Goal: Task Accomplishment & Management: Use online tool/utility

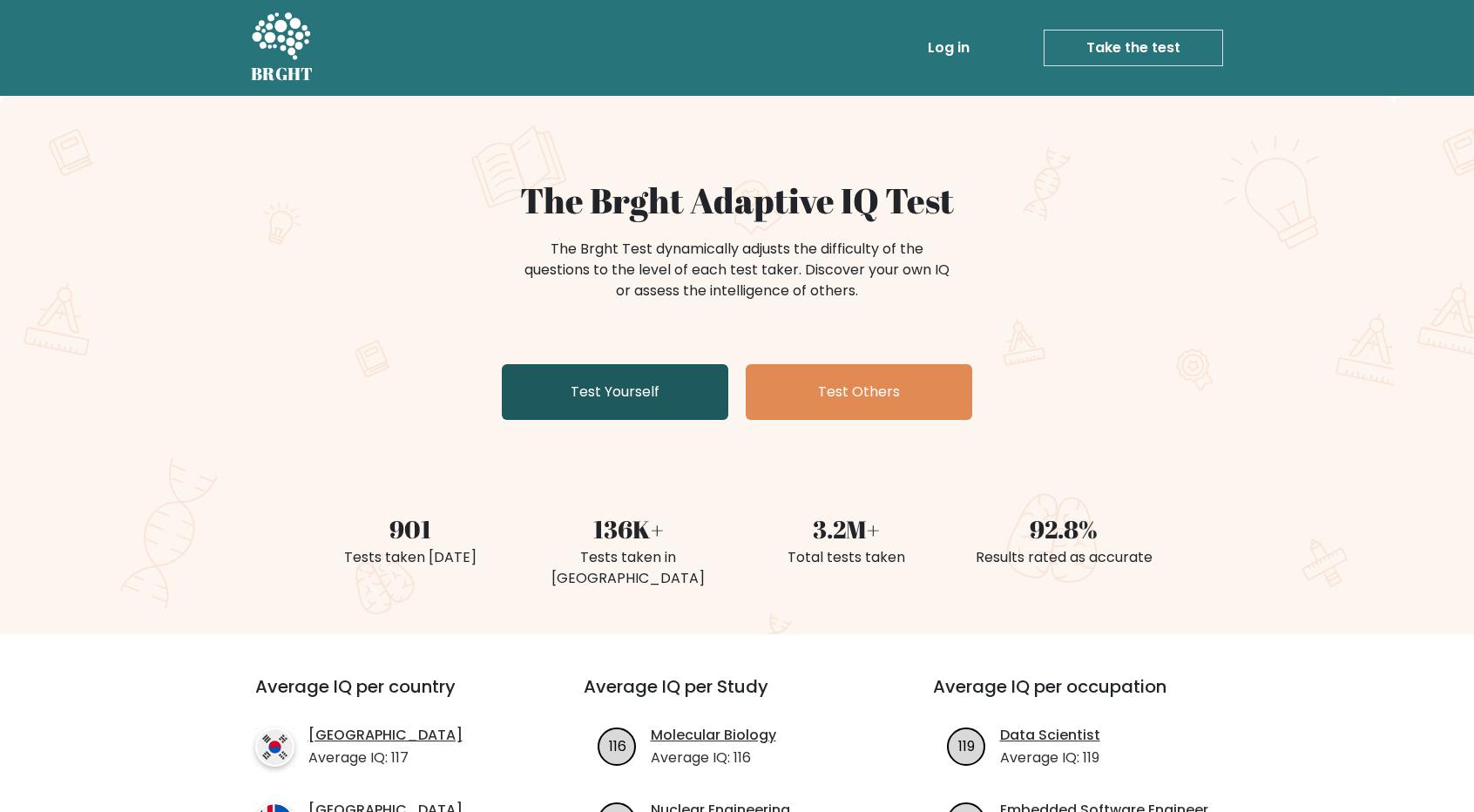
click at [502, 365] on link "Test Yourself" at bounding box center [615, 393] width 226 height 56
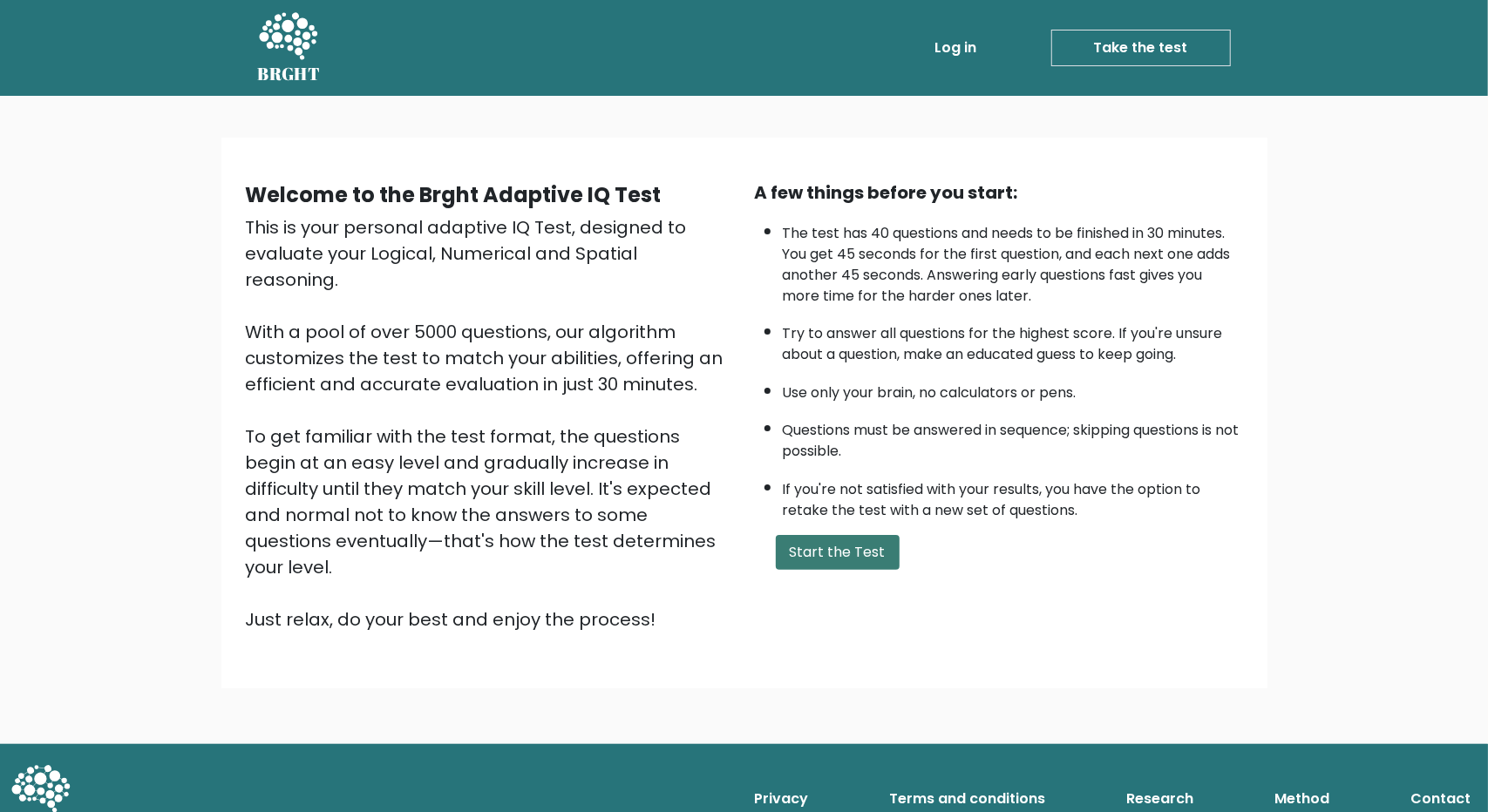
click at [783, 554] on button "Start the Test" at bounding box center [837, 552] width 124 height 35
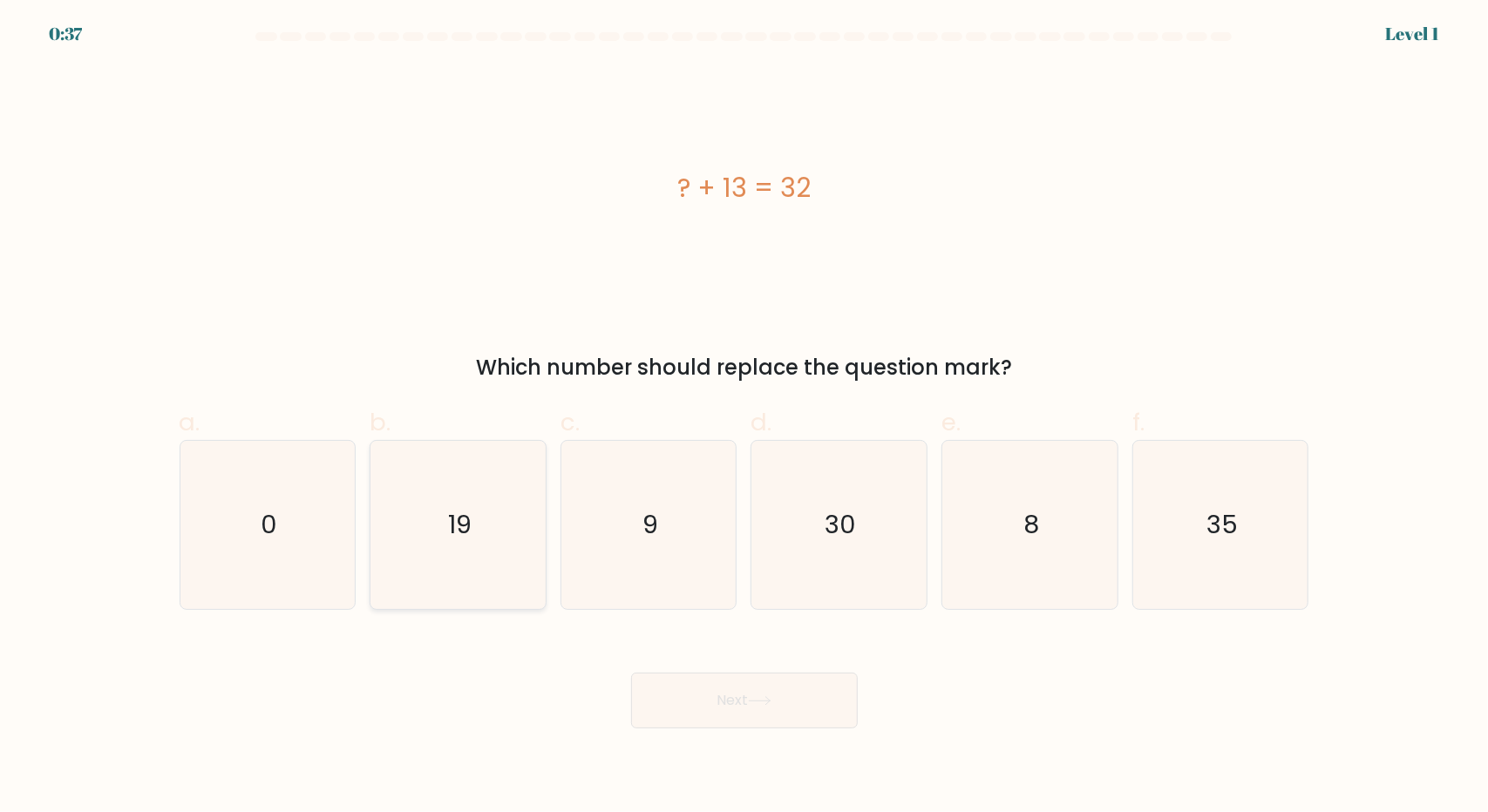
click at [503, 526] on icon "19" at bounding box center [457, 525] width 168 height 168
click at [744, 418] on input "b. 19" at bounding box center [744, 411] width 1 height 12
radio input "true"
click at [704, 704] on button "Next" at bounding box center [744, 701] width 226 height 56
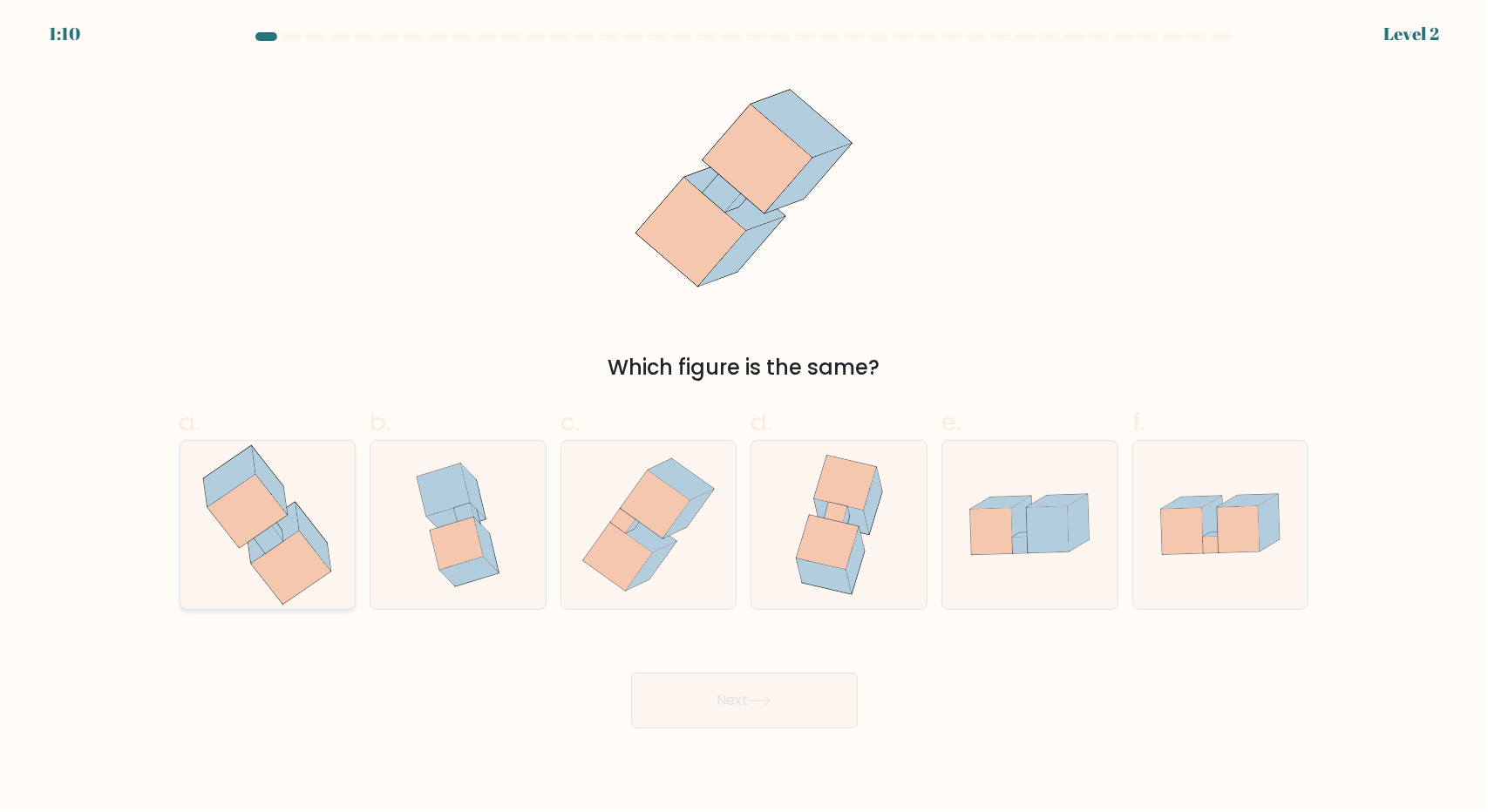
click at [290, 540] on icon at bounding box center [291, 567] width 79 height 73
click at [744, 418] on input "a." at bounding box center [744, 411] width 1 height 12
radio input "true"
click at [793, 703] on button "Next" at bounding box center [744, 701] width 226 height 56
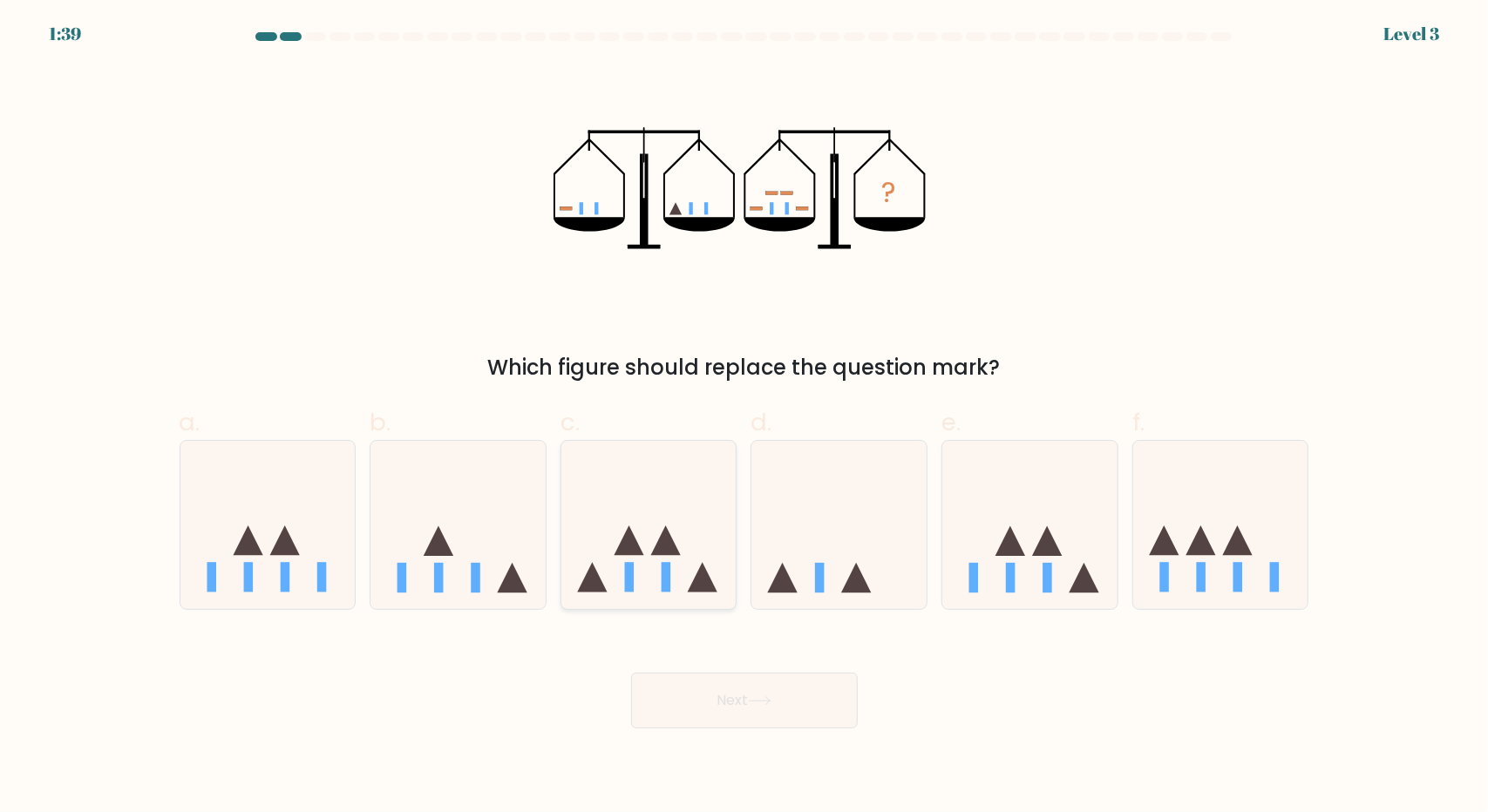
click at [659, 569] on icon at bounding box center [649, 524] width 175 height 145
click at [744, 418] on input "c." at bounding box center [744, 411] width 1 height 12
radio input "true"
click at [760, 709] on button "Next" at bounding box center [744, 701] width 226 height 56
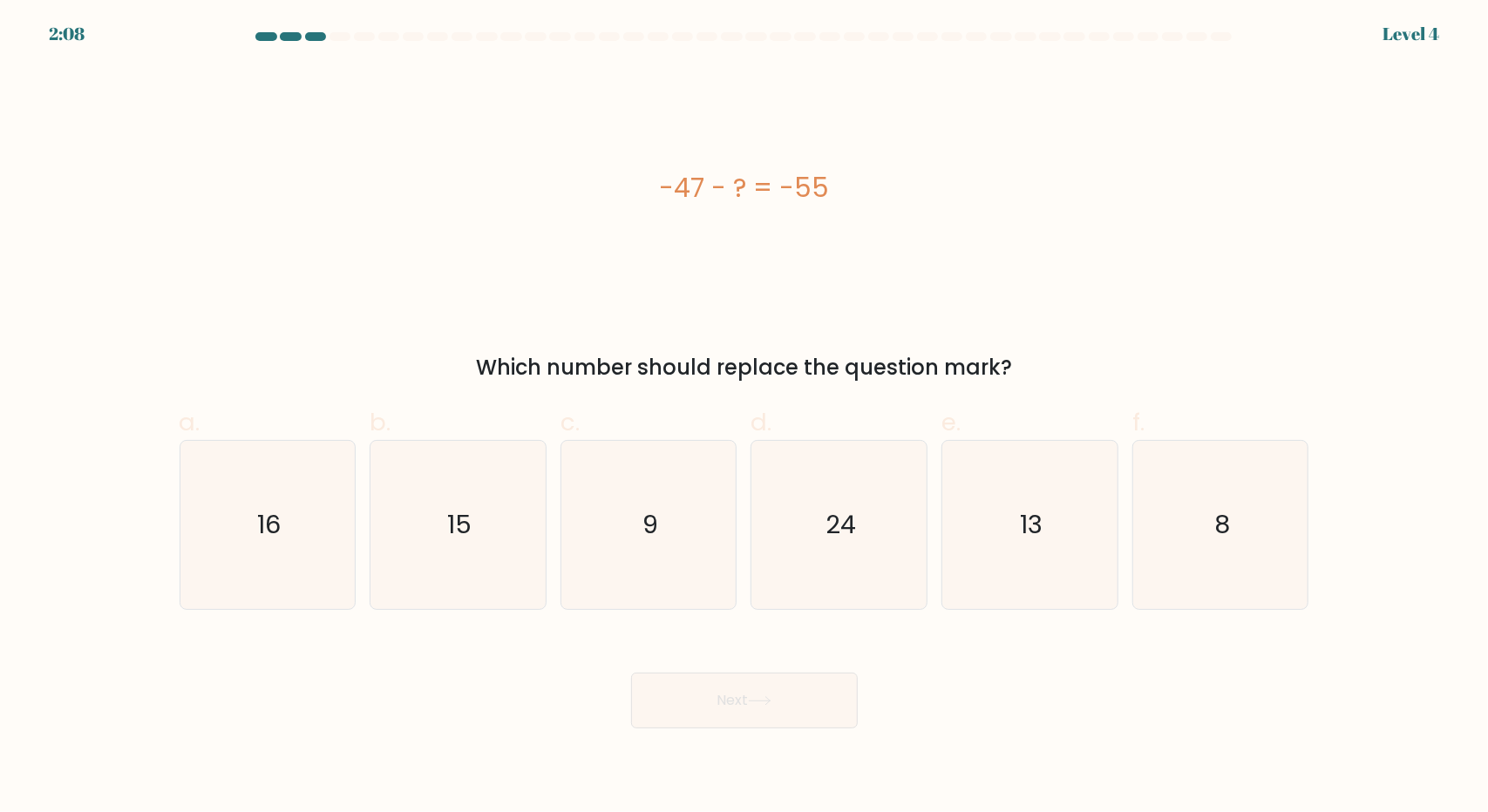
click at [421, 392] on div "a. 16 b. 15 c." at bounding box center [744, 500] width 1144 height 219
click at [1211, 507] on icon "8" at bounding box center [1220, 525] width 168 height 168
click at [745, 418] on input "f. 8" at bounding box center [744, 411] width 1 height 12
radio input "true"
click at [1203, 520] on icon "8" at bounding box center [1220, 525] width 166 height 166
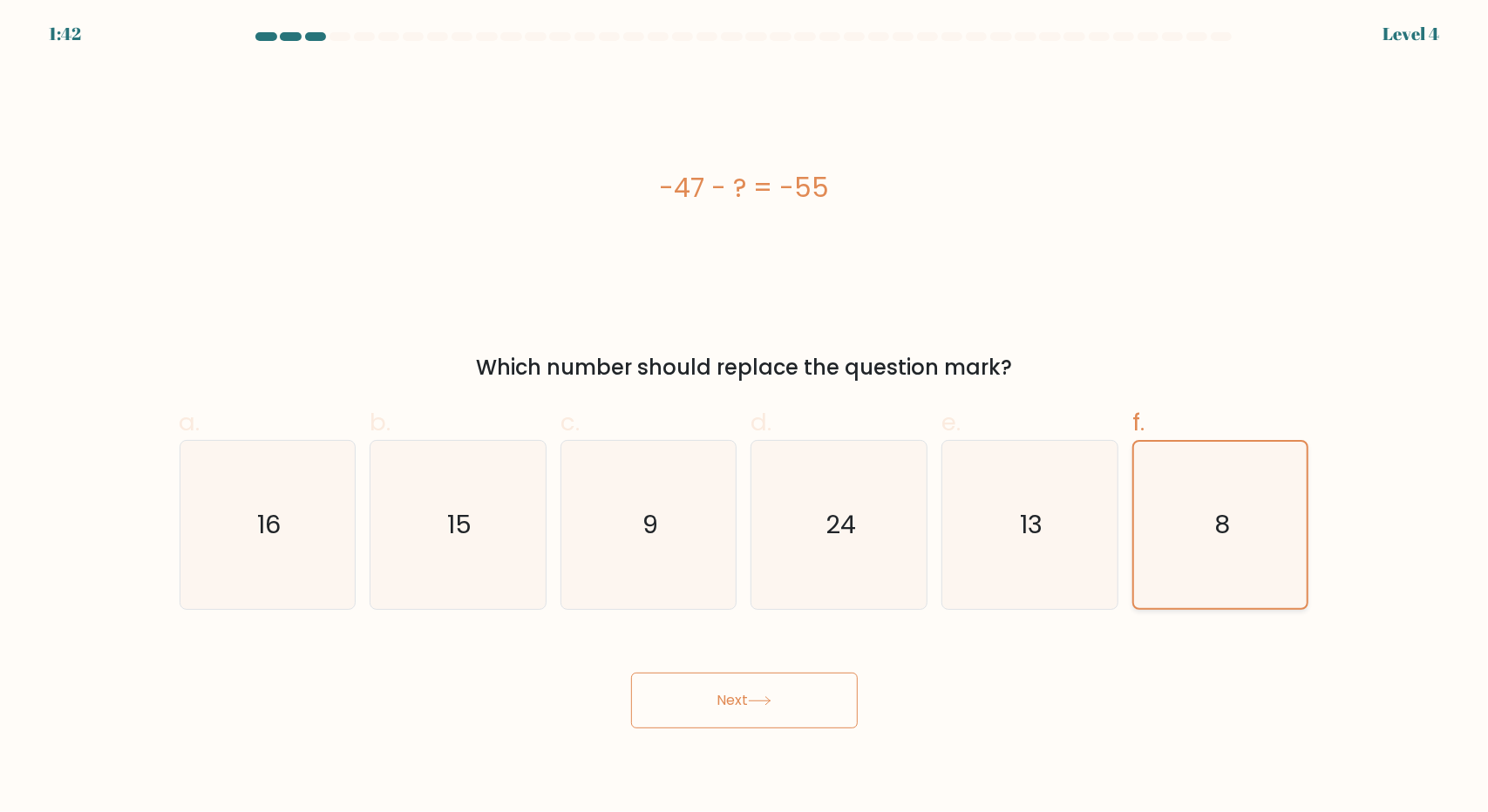
click at [745, 418] on input "f. 8" at bounding box center [744, 411] width 1 height 12
click at [757, 702] on icon at bounding box center [759, 701] width 23 height 10
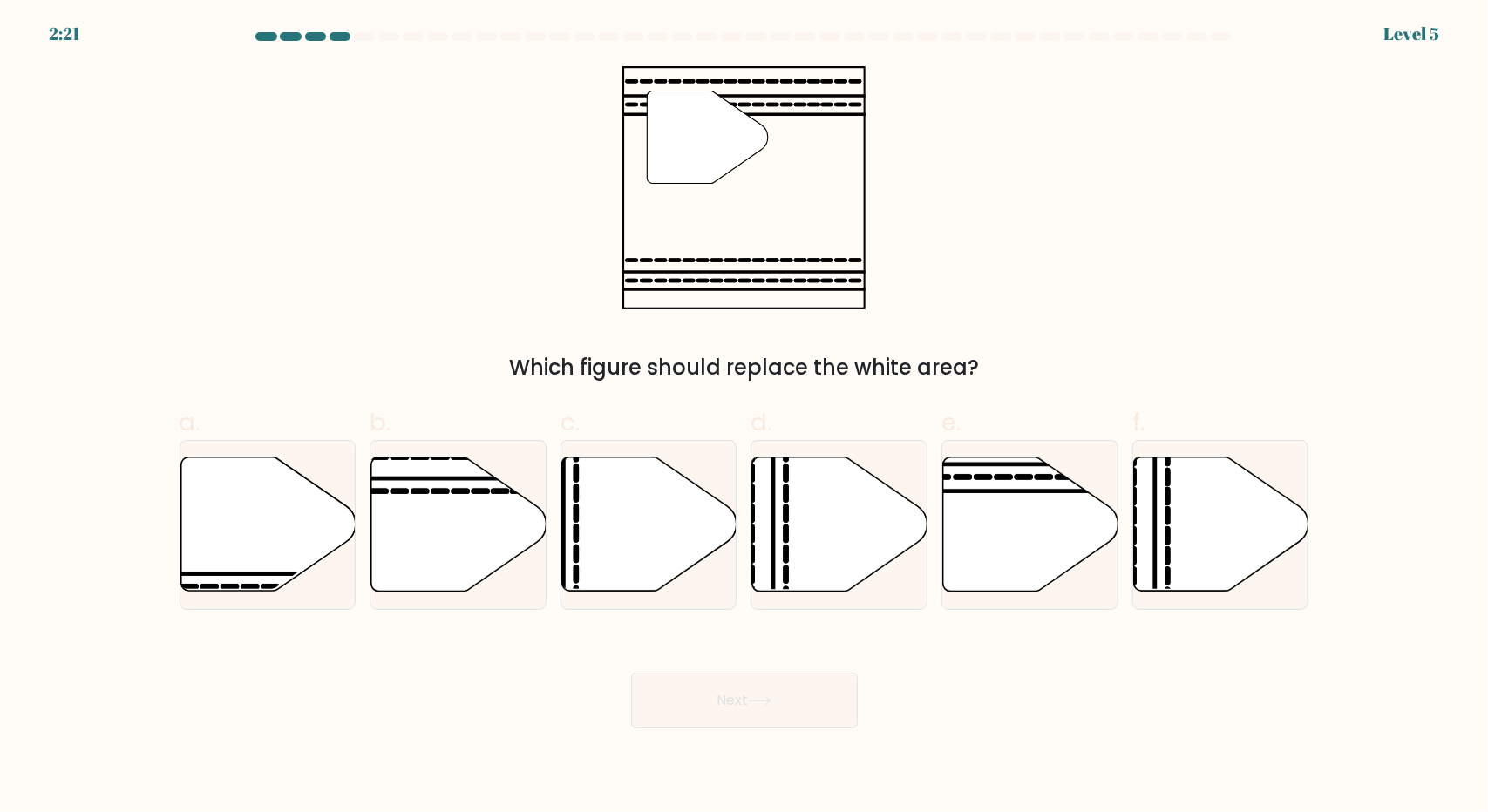
drag, startPoint x: 547, startPoint y: 375, endPoint x: 1046, endPoint y: 375, distance: 499.0
click at [1029, 369] on div "Which figure should replace the white area?" at bounding box center [744, 367] width 1109 height 31
click at [1102, 391] on div "a. b. c. d." at bounding box center [744, 500] width 1144 height 219
click at [1005, 517] on icon at bounding box center [1031, 524] width 175 height 134
click at [745, 418] on input "e." at bounding box center [744, 411] width 1 height 12
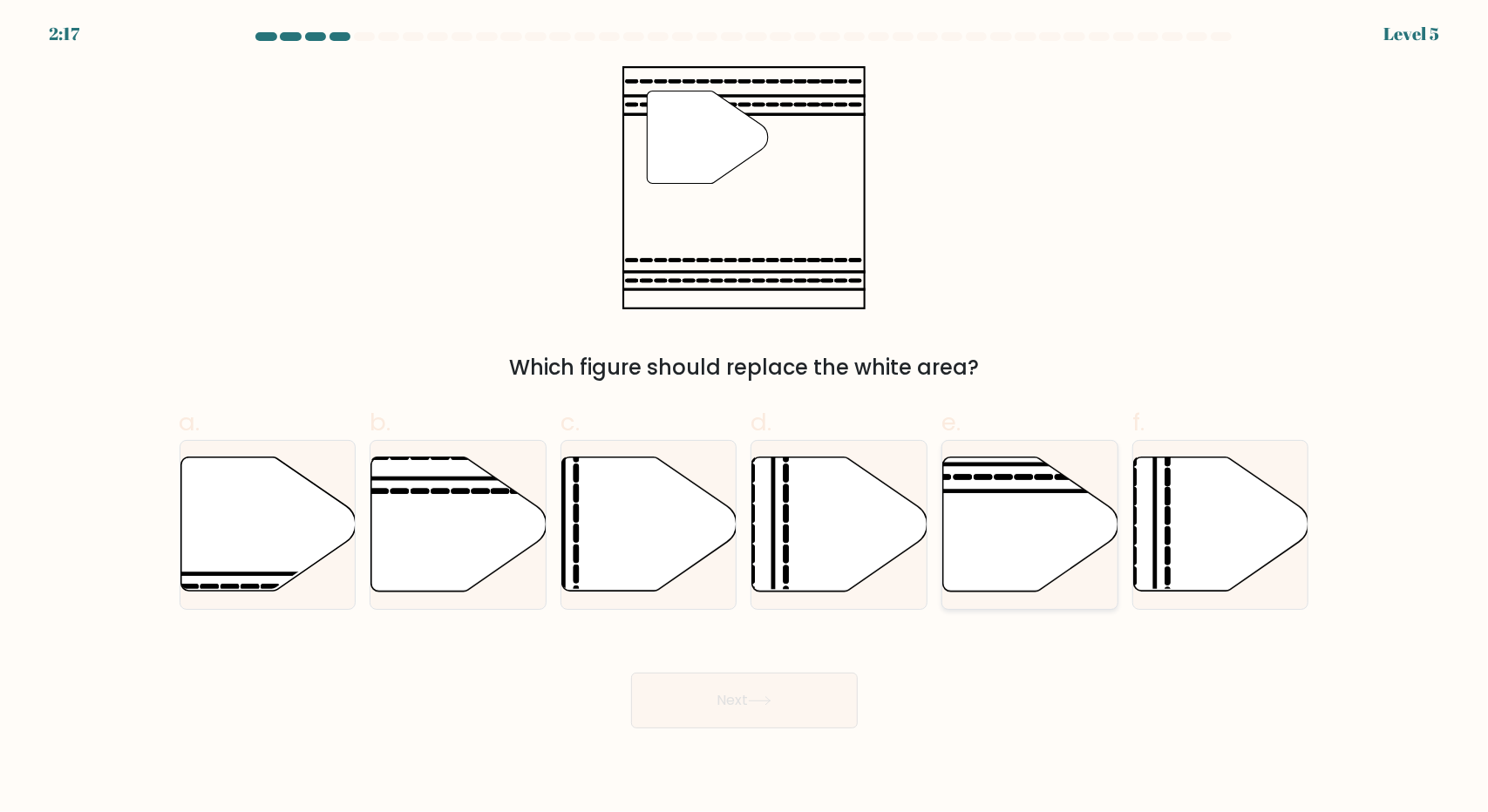
radio input "true"
click at [765, 695] on button "Next" at bounding box center [744, 701] width 226 height 56
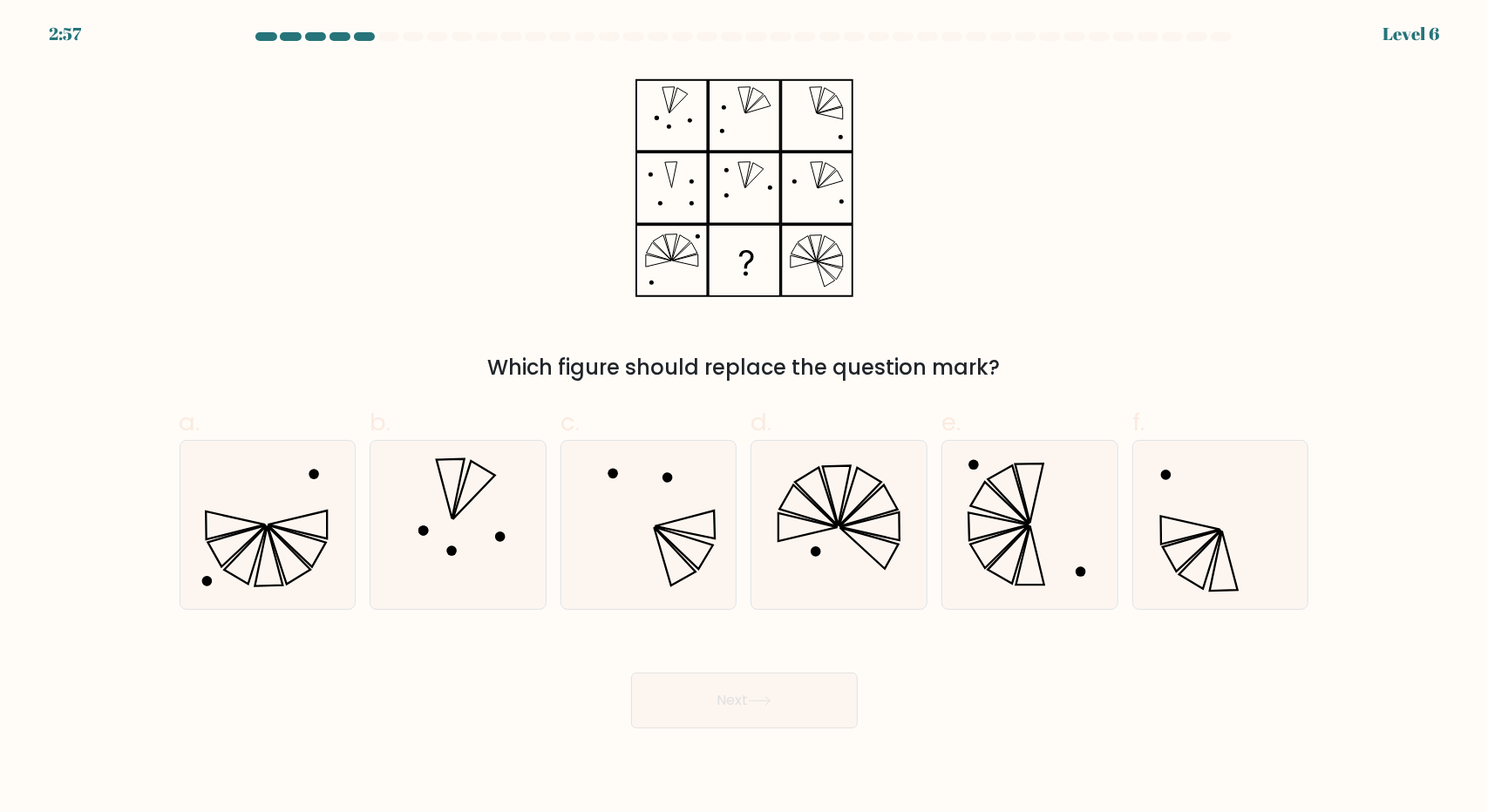
drag, startPoint x: 564, startPoint y: 370, endPoint x: 1013, endPoint y: 379, distance: 449.1
click at [1013, 379] on div "Which figure should replace the question mark?" at bounding box center [744, 367] width 1109 height 31
click at [881, 548] on icon at bounding box center [838, 525] width 168 height 168
click at [745, 418] on input "d." at bounding box center [744, 411] width 1 height 12
radio input "true"
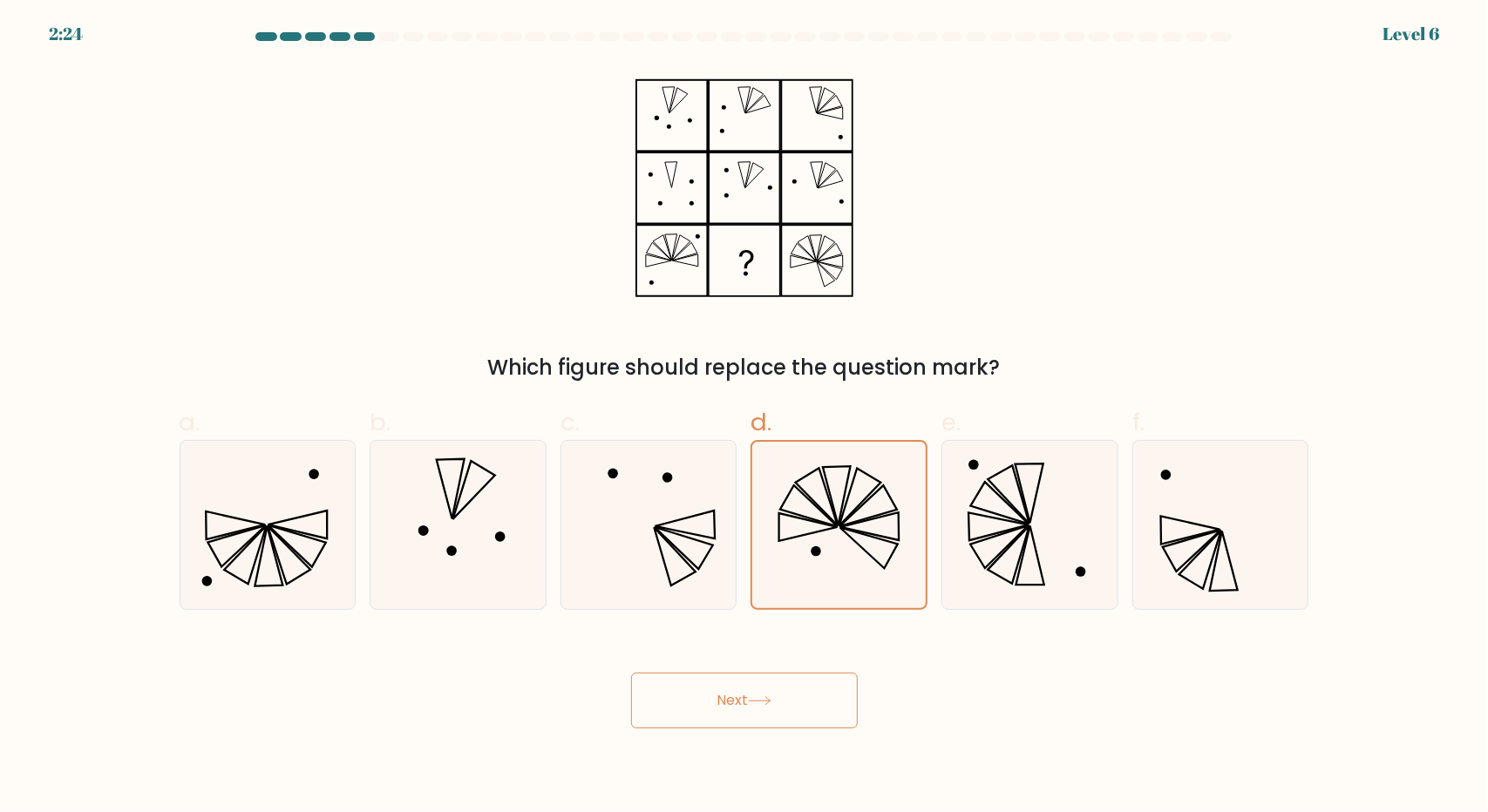
click at [777, 698] on button "Next" at bounding box center [744, 701] width 226 height 56
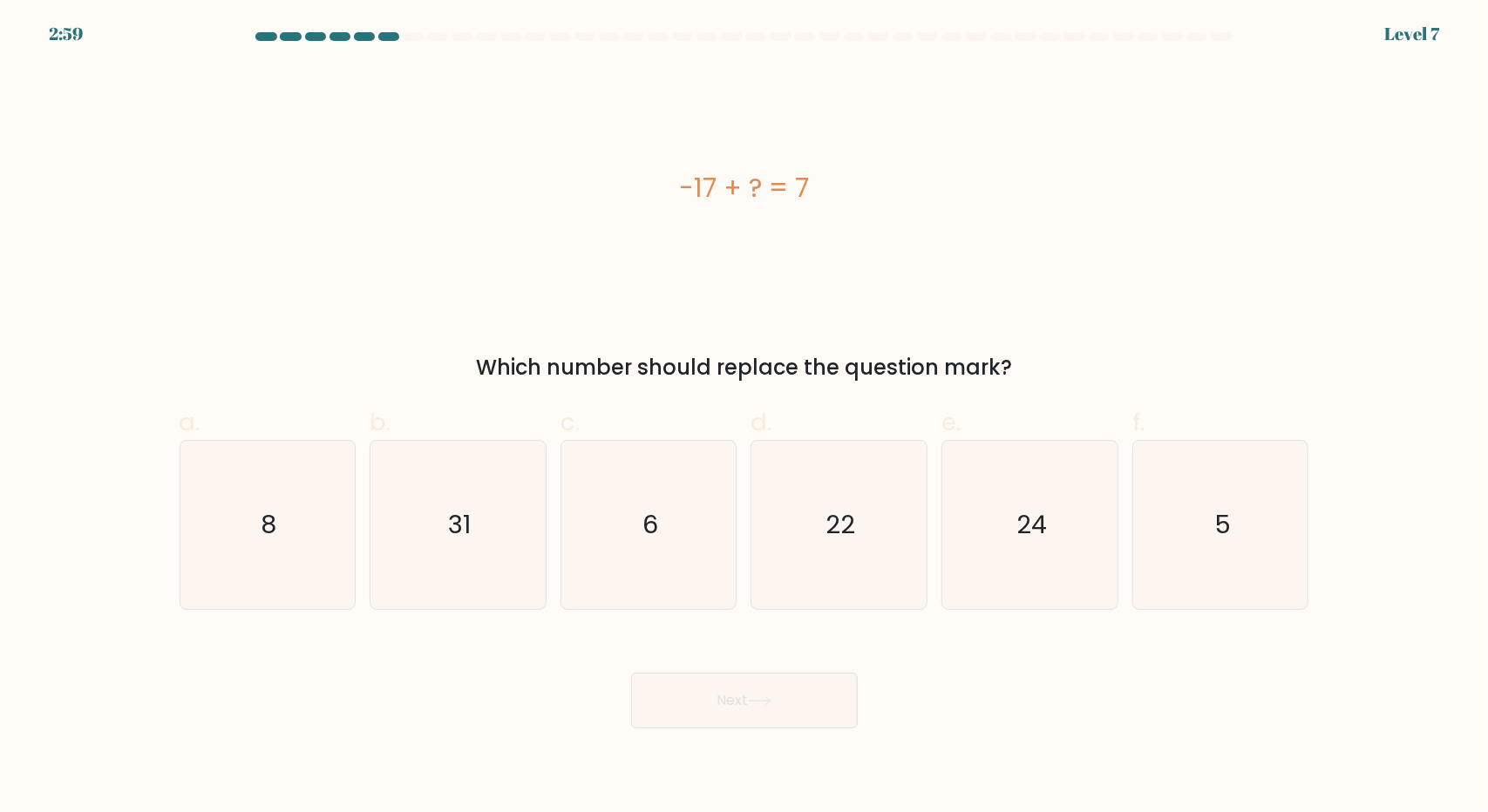
click at [343, 410] on label "a. 8" at bounding box center [268, 507] width 177 height 206
click at [744, 410] on input "a. 8" at bounding box center [744, 411] width 1 height 12
radio input "true"
click at [1022, 539] on text "24" at bounding box center [1032, 525] width 31 height 35
click at [745, 418] on input "e. 24" at bounding box center [744, 411] width 1 height 12
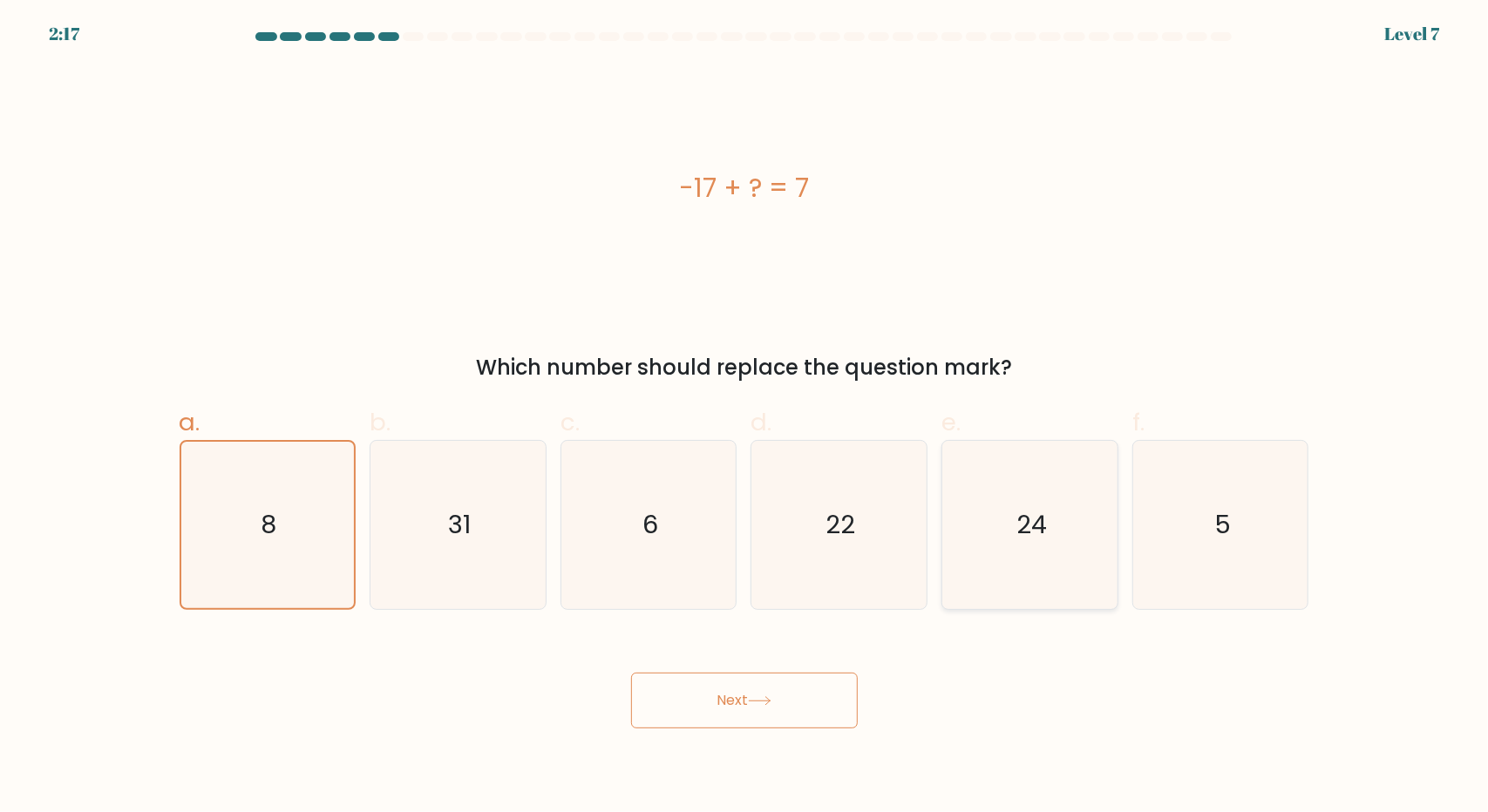
radio input "true"
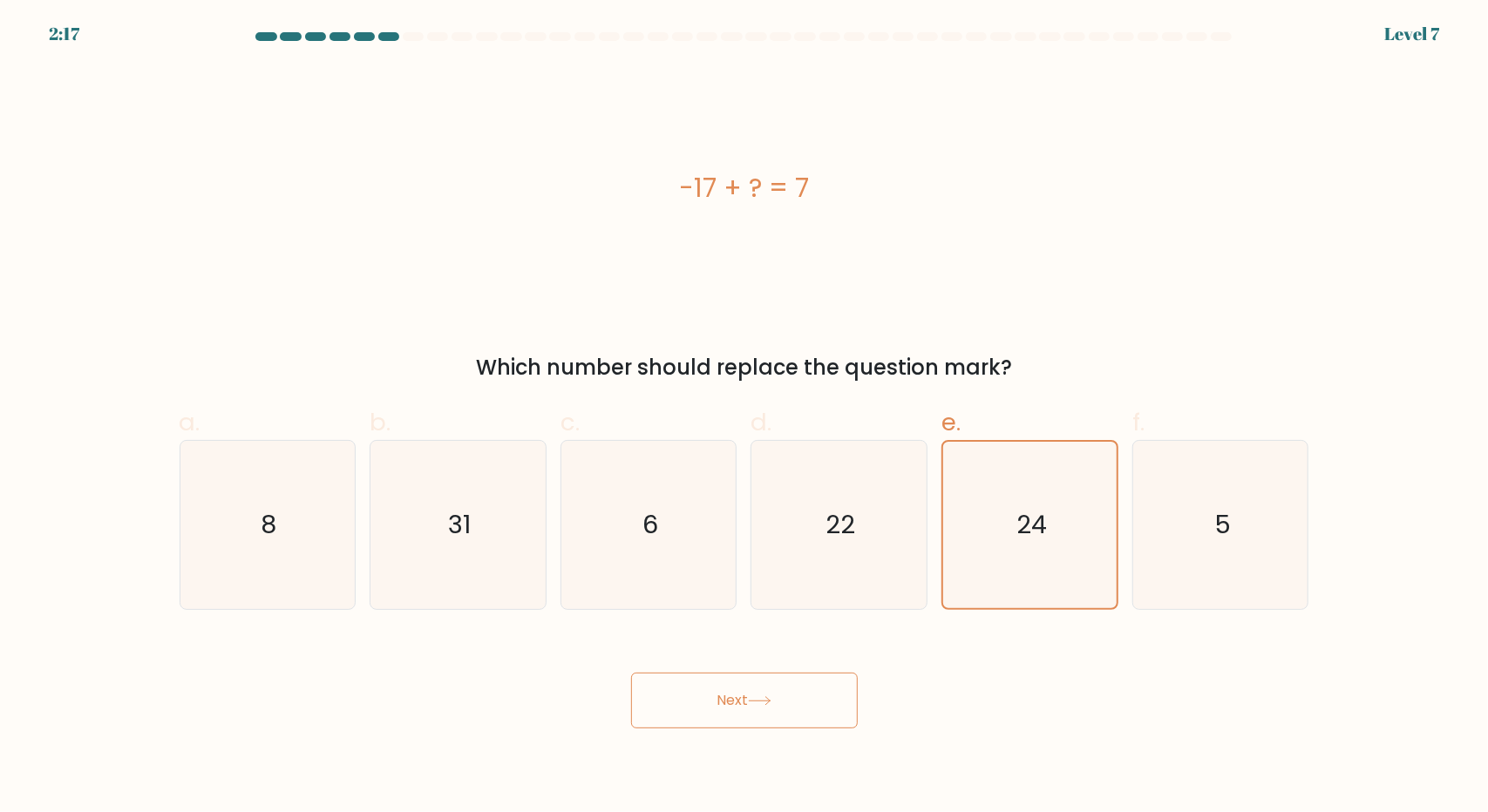
click at [773, 693] on button "Next" at bounding box center [744, 701] width 226 height 56
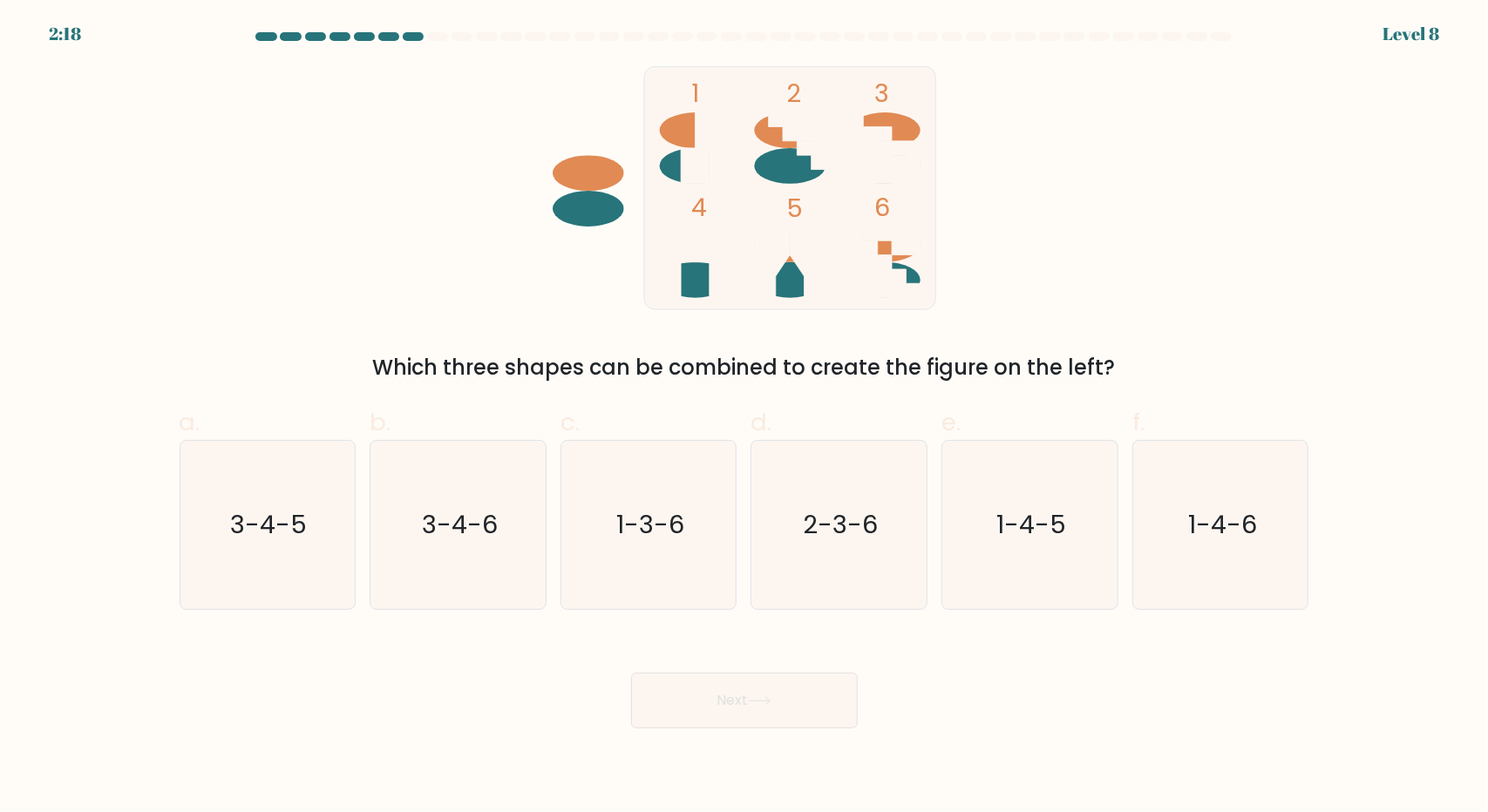
click at [701, 278] on ellipse at bounding box center [695, 280] width 72 height 36
click at [902, 137] on ellipse at bounding box center [885, 130] width 72 height 36
click at [436, 534] on text "3-4-6" at bounding box center [460, 525] width 75 height 35
click at [744, 418] on input "b. 3-4-6" at bounding box center [744, 411] width 1 height 12
radio input "true"
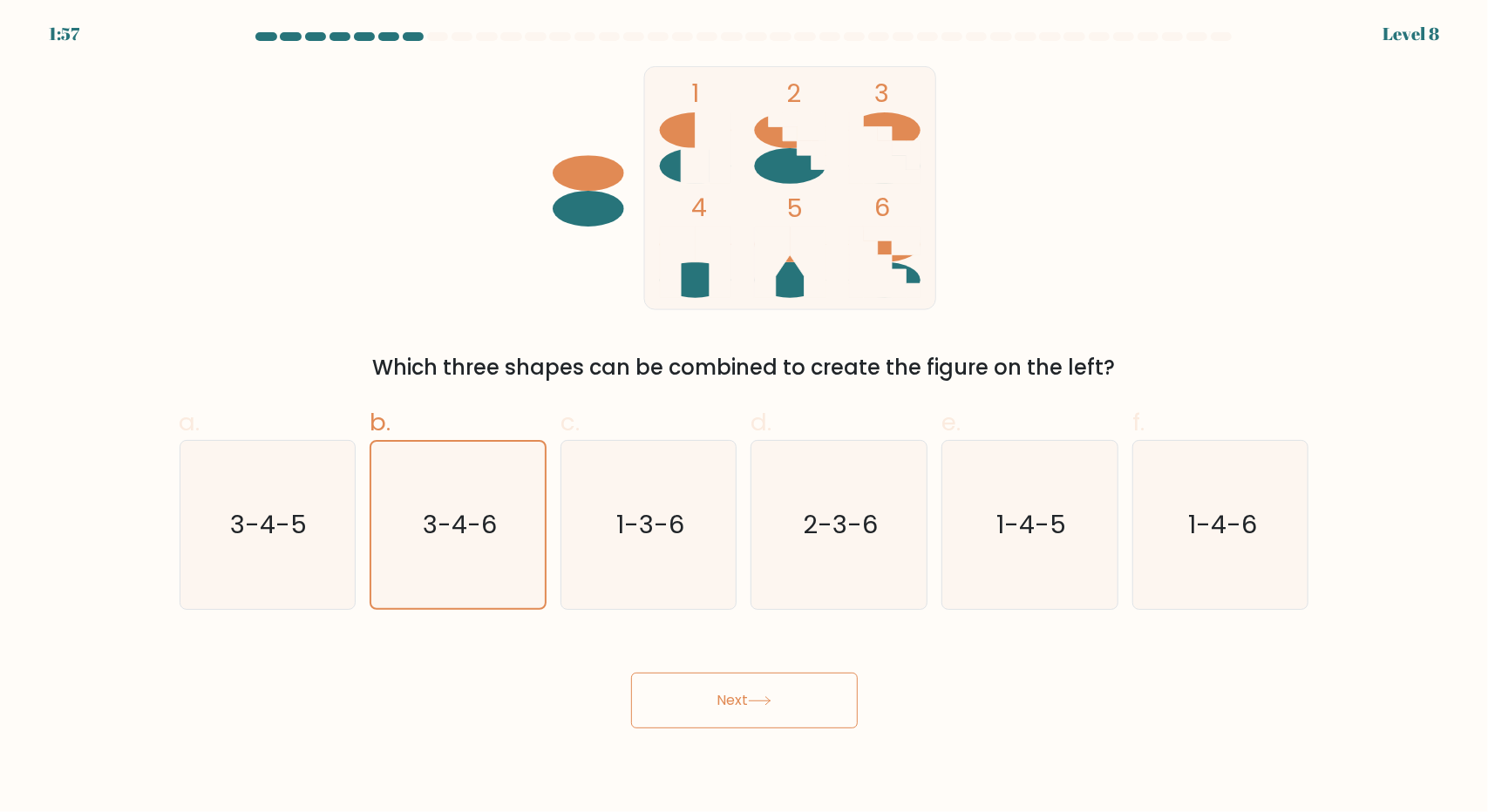
click at [718, 729] on body "1:57 Level 8" at bounding box center [744, 406] width 1488 height 812
click at [724, 707] on button "Next" at bounding box center [744, 701] width 226 height 56
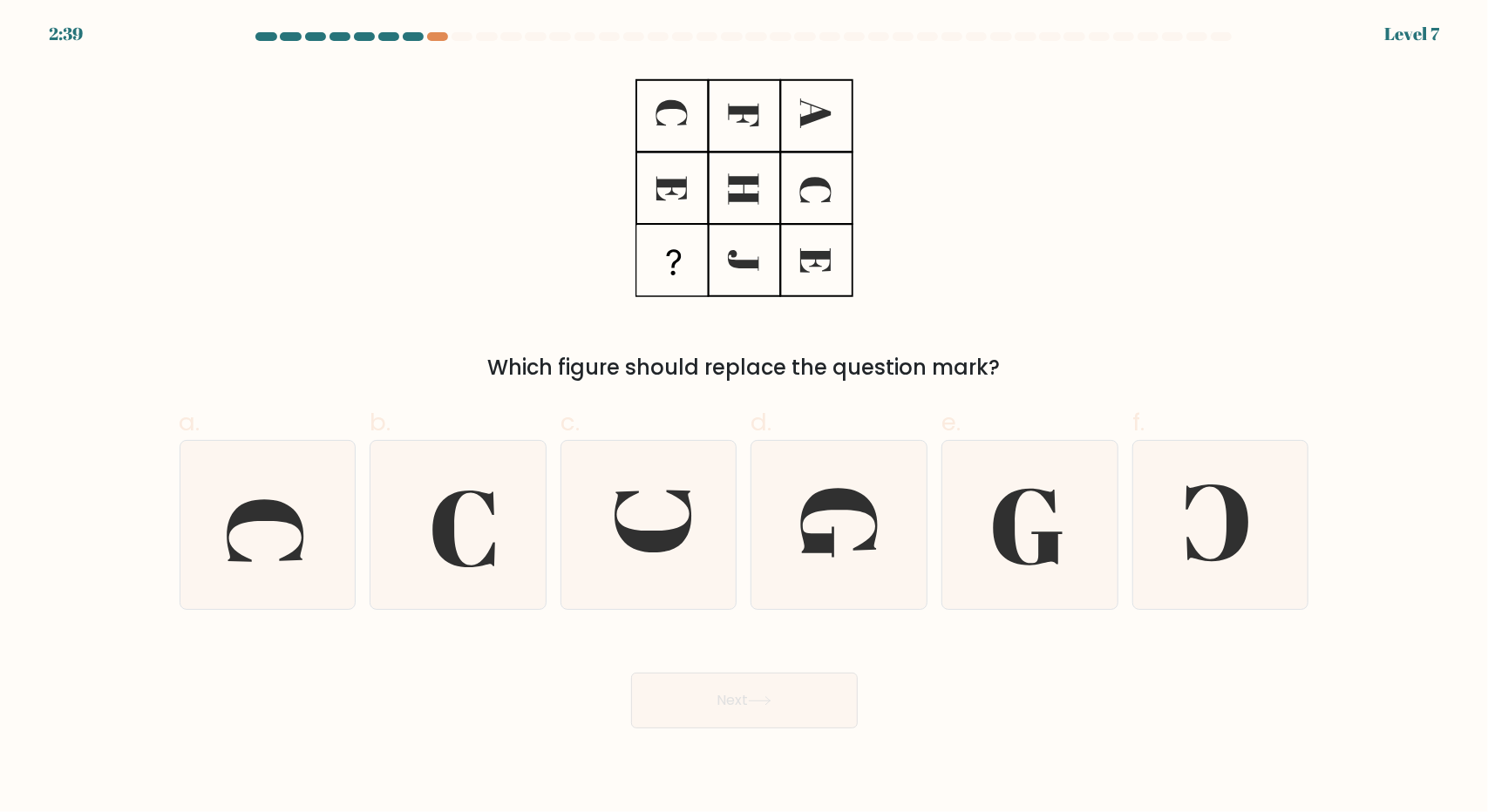
drag, startPoint x: 509, startPoint y: 366, endPoint x: 983, endPoint y: 365, distance: 474.0
click at [983, 365] on div "Which figure should replace the question mark?" at bounding box center [744, 367] width 1109 height 31
click at [1079, 325] on div "Which figure should replace the question mark?" at bounding box center [744, 225] width 1151 height 317
click at [860, 525] on icon at bounding box center [838, 525] width 168 height 168
click at [745, 418] on input "d." at bounding box center [744, 411] width 1 height 12
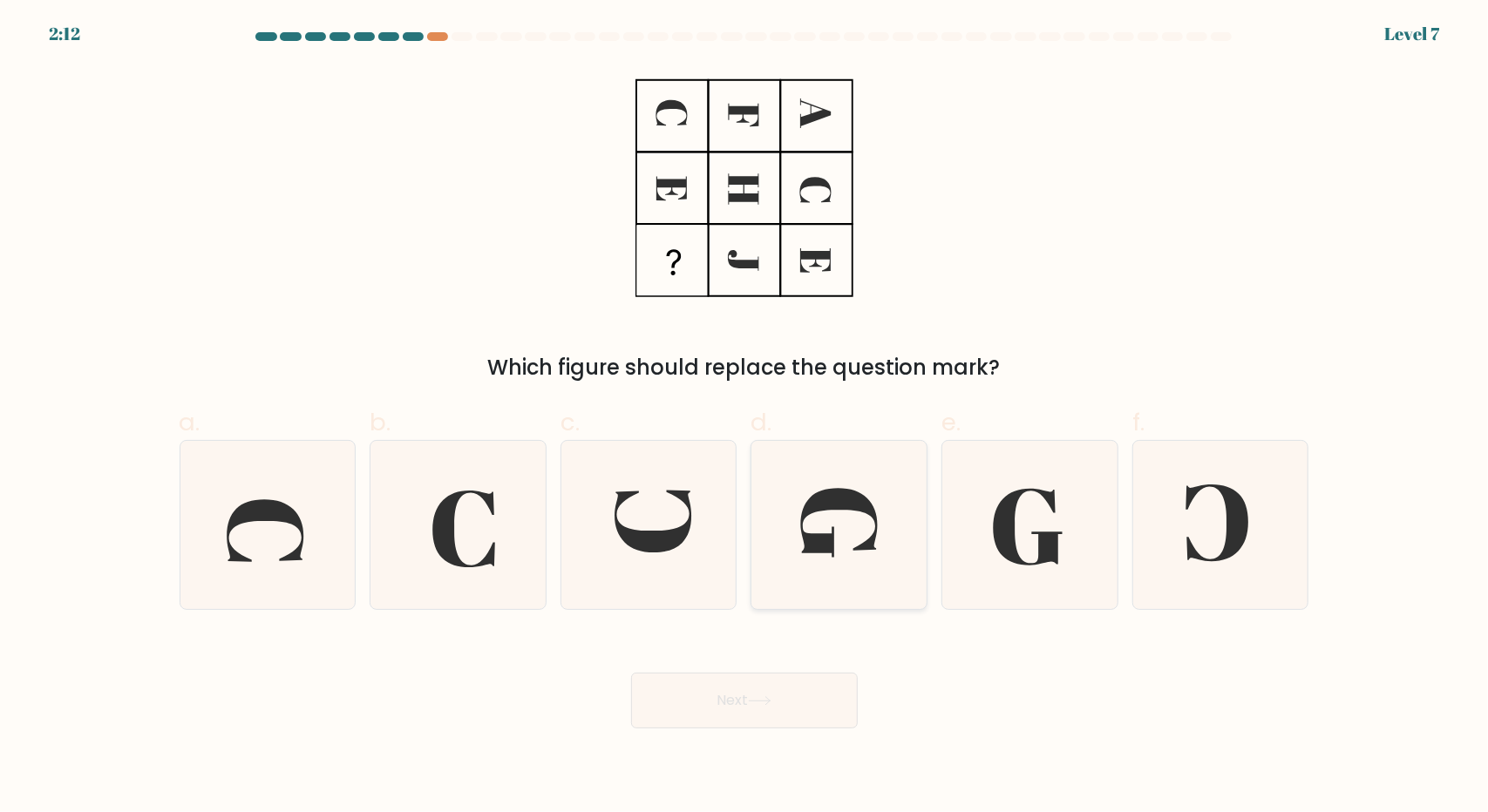
radio input "true"
click at [748, 711] on button "Next" at bounding box center [744, 701] width 226 height 56
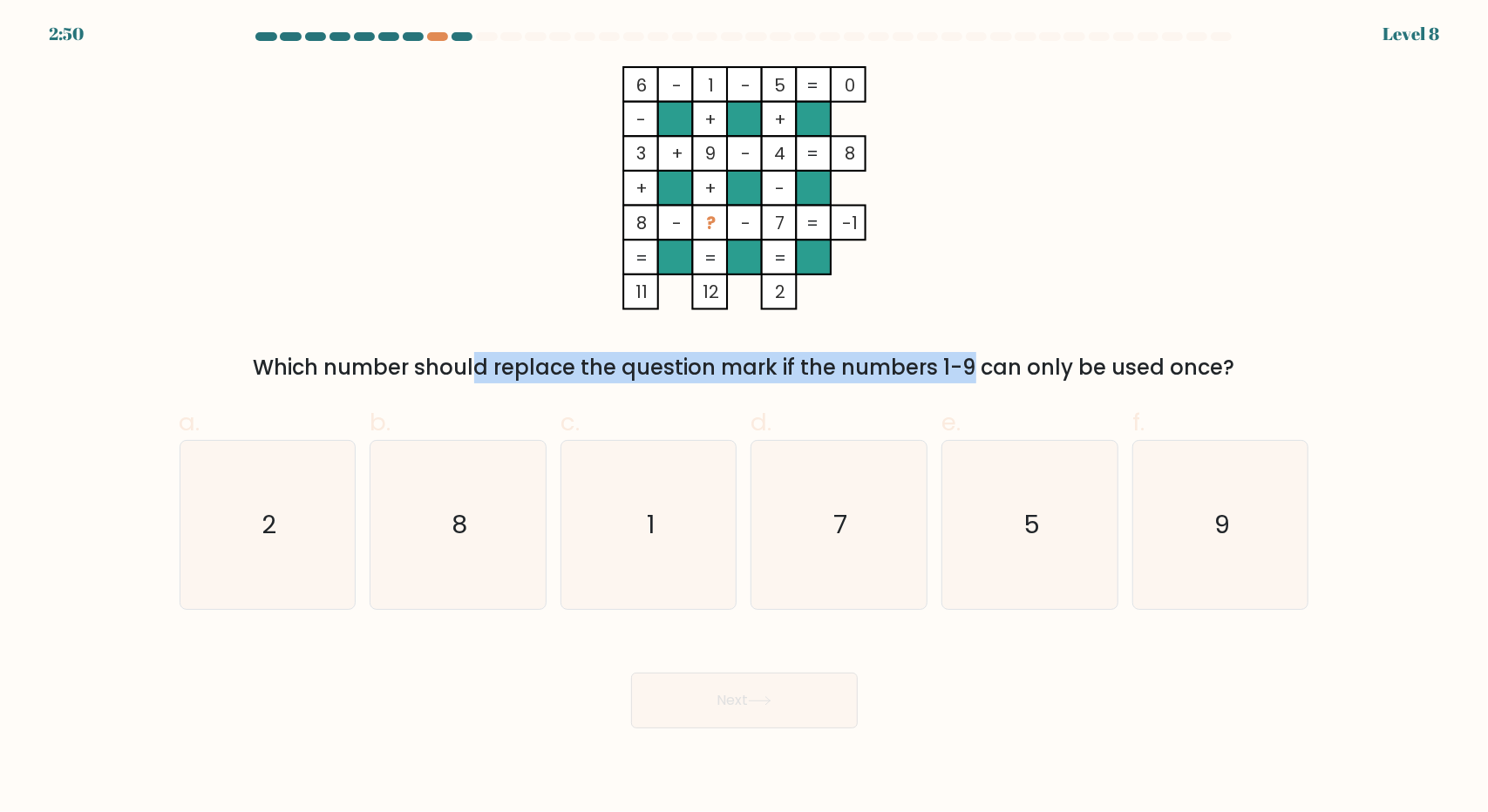
drag, startPoint x: 319, startPoint y: 368, endPoint x: 814, endPoint y: 368, distance: 495.0
click at [814, 368] on div "Which number should replace the question mark if the numbers 1-9 can only be us…" at bounding box center [744, 367] width 1109 height 31
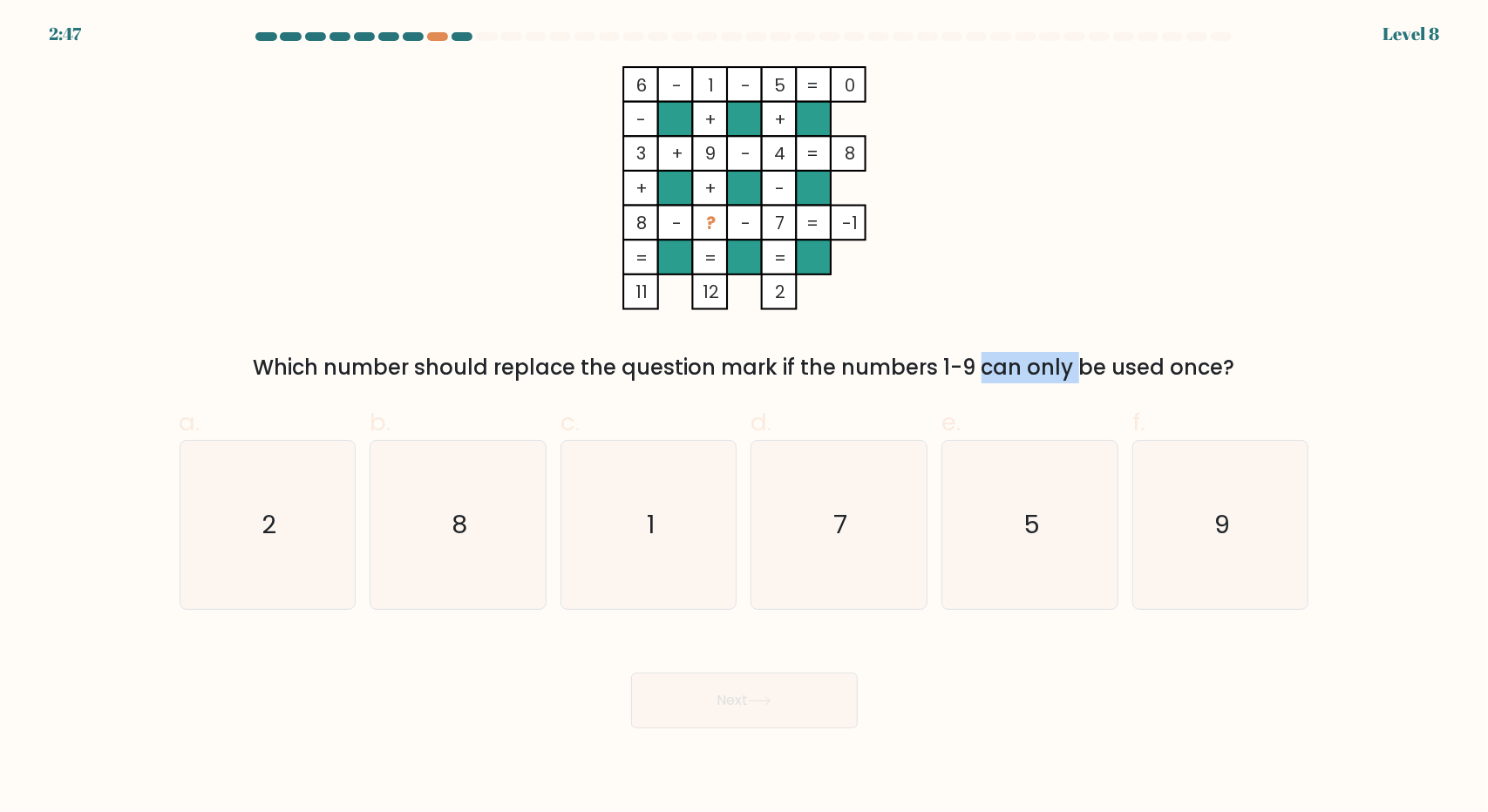
drag, startPoint x: 819, startPoint y: 368, endPoint x: 933, endPoint y: 361, distance: 114.2
click at [933, 361] on div "Which number should replace the question mark if the numbers 1-9 can only be us…" at bounding box center [744, 367] width 1109 height 31
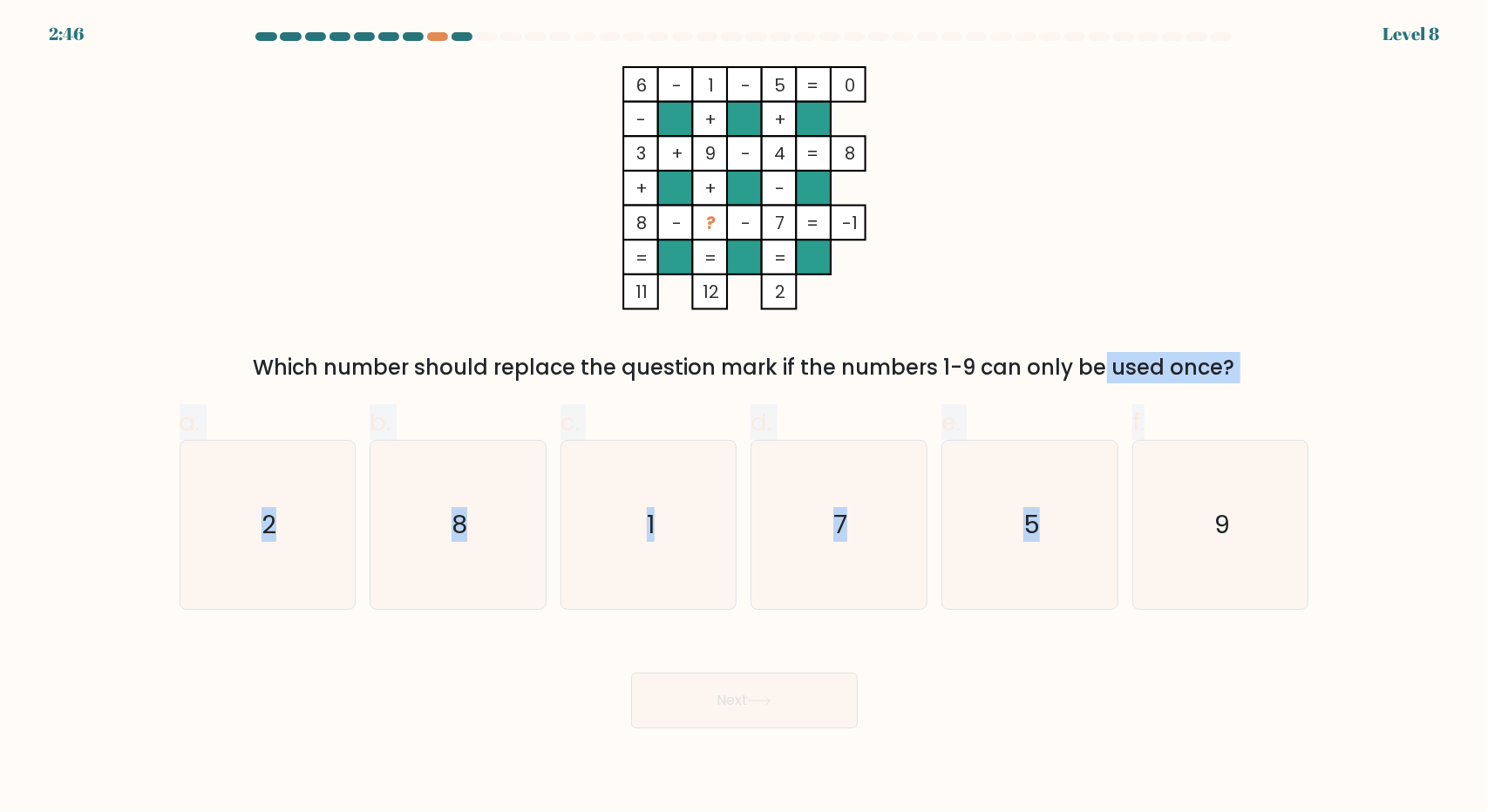
drag, startPoint x: 949, startPoint y: 366, endPoint x: 1443, endPoint y: 392, distance: 494.7
click at [1443, 392] on form at bounding box center [744, 380] width 1488 height 696
click at [1239, 385] on form at bounding box center [744, 380] width 1488 height 696
click at [1093, 365] on div "Which number should replace the question mark if the numbers 1-9 can only be us…" at bounding box center [744, 367] width 1109 height 31
click at [1061, 526] on icon "5" at bounding box center [1030, 525] width 168 height 168
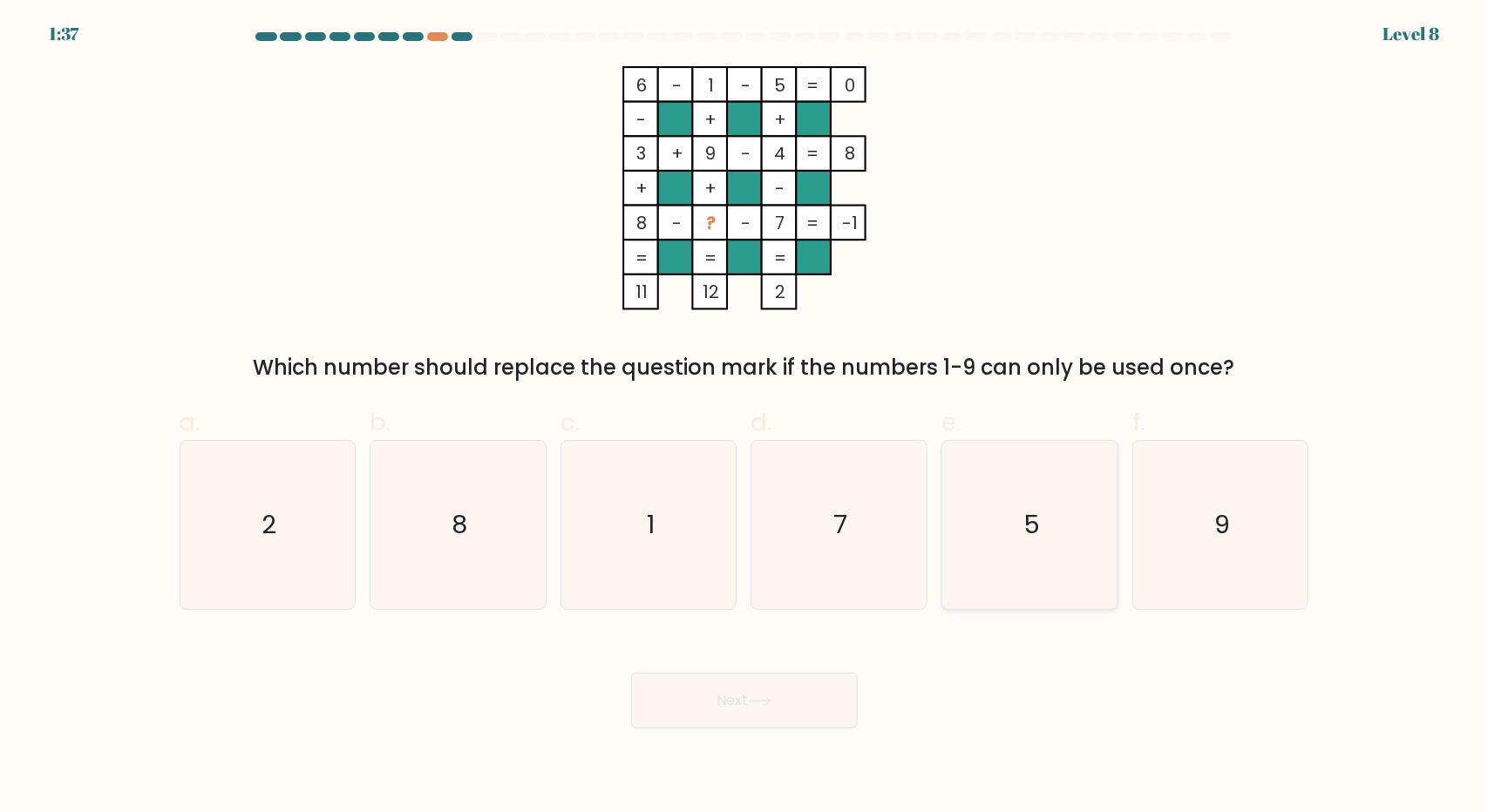
click at [745, 418] on input "e. 5" at bounding box center [744, 411] width 1 height 12
radio input "true"
click at [769, 685] on button "Next" at bounding box center [744, 701] width 226 height 56
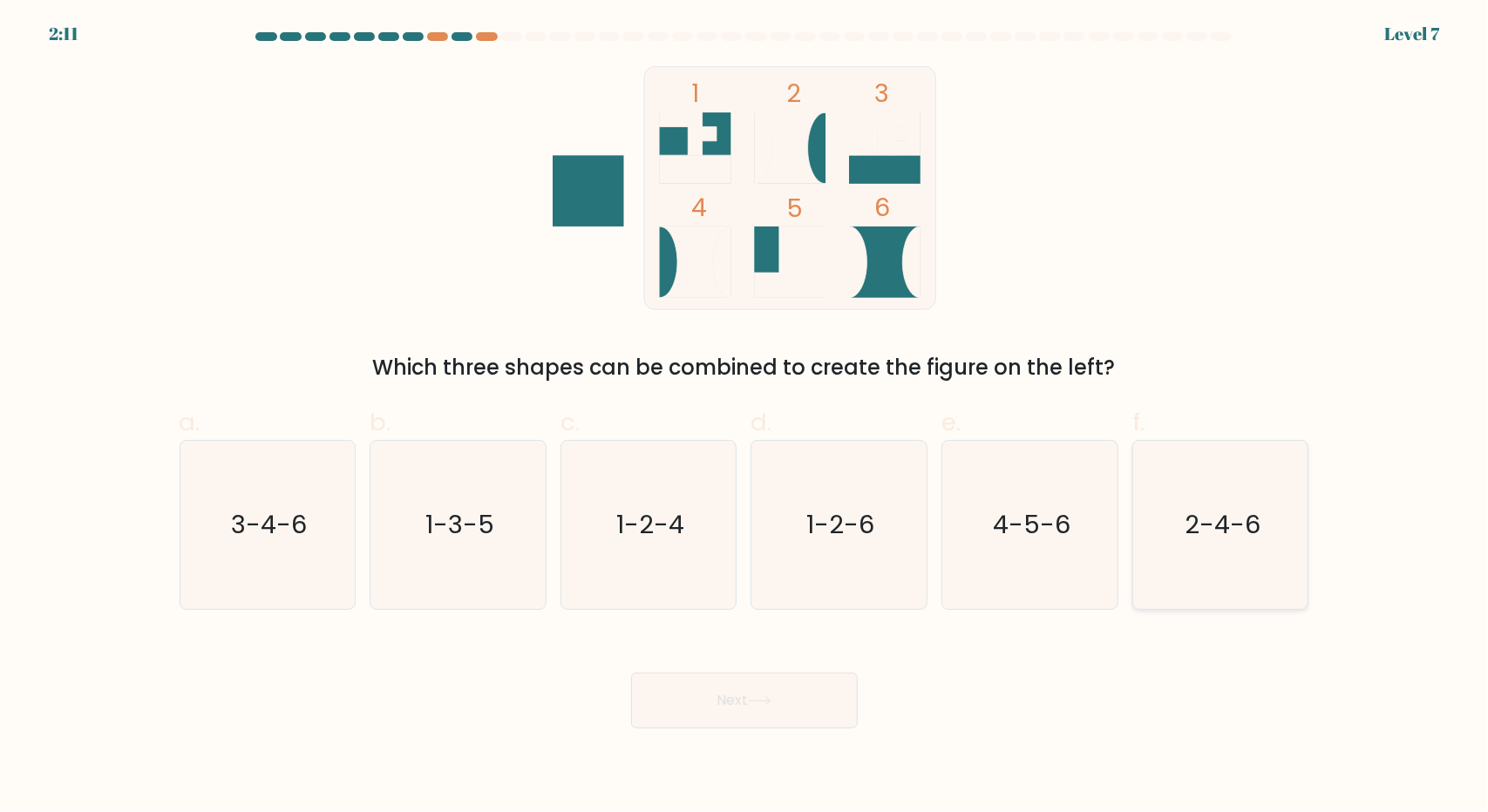
click at [1191, 529] on text "2-4-6" at bounding box center [1222, 525] width 75 height 35
click at [745, 418] on input "f. 2-4-6" at bounding box center [744, 411] width 1 height 12
radio input "true"
click at [714, 698] on button "Next" at bounding box center [744, 701] width 226 height 56
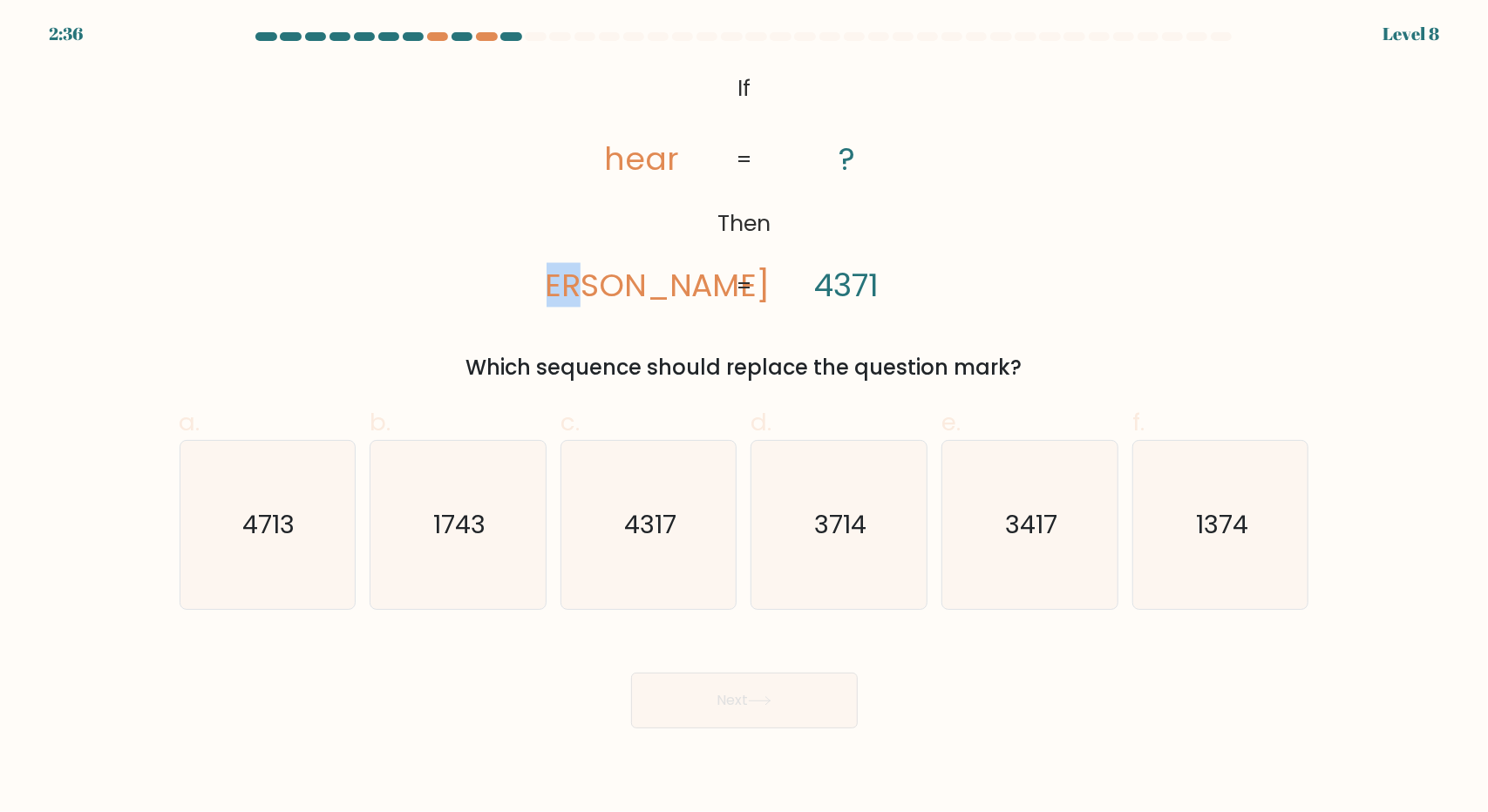
drag, startPoint x: 612, startPoint y: 275, endPoint x: 694, endPoint y: 278, distance: 82.1
click at [694, 278] on icon "@import url('https://fonts.googleapis.com/css?family=Abril+Fatface:400,100,100i…" at bounding box center [744, 189] width 395 height 244
click at [656, 301] on tspan "rhea" at bounding box center [640, 285] width 258 height 44
click at [602, 292] on icon "@import url('https://fonts.googleapis.com/css?family=Abril+Fatface:400,100,100i…" at bounding box center [744, 189] width 395 height 244
click at [613, 279] on tspan "rhea" at bounding box center [640, 285] width 258 height 44
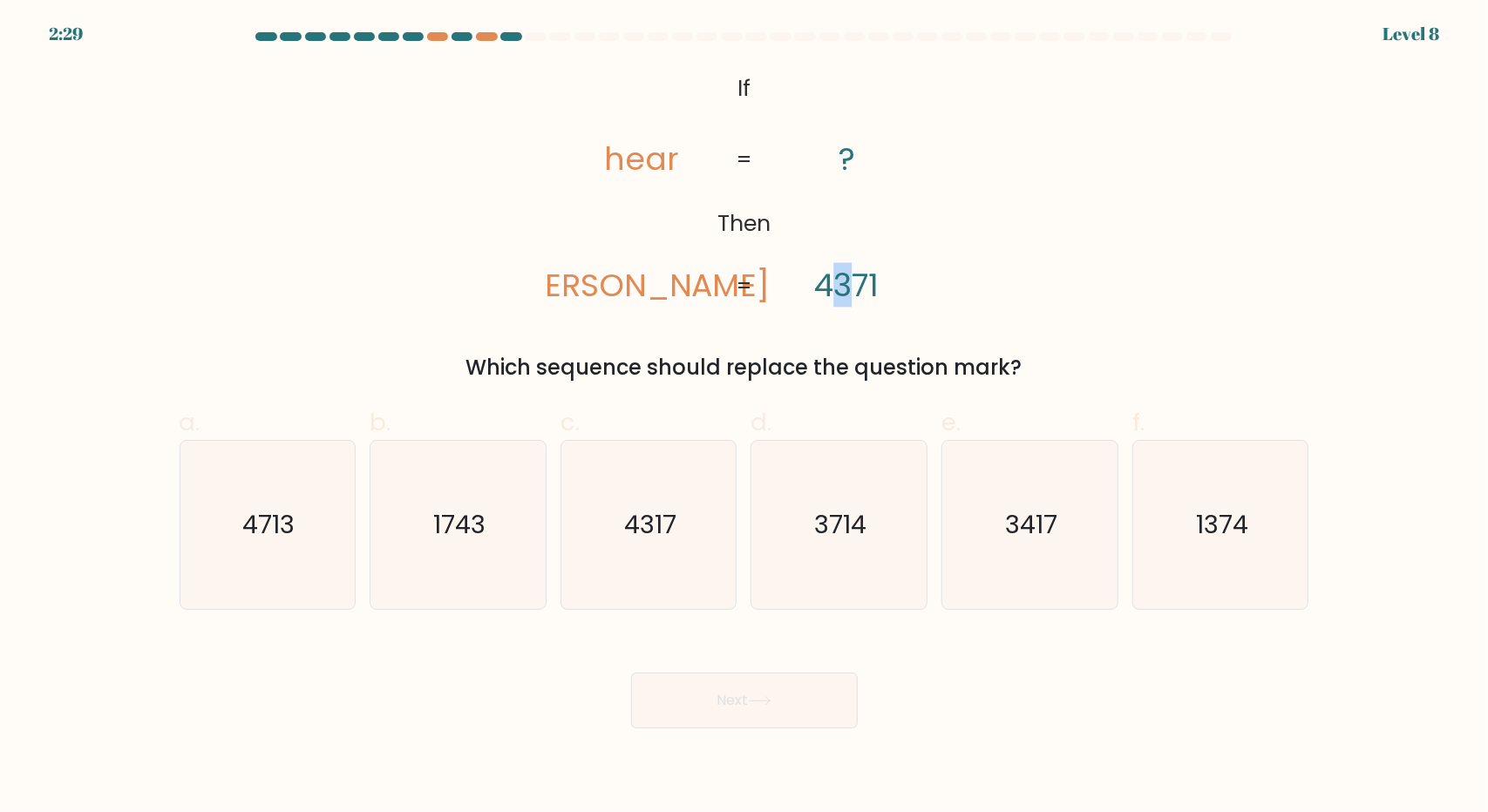
click at [849, 287] on tspan "4371" at bounding box center [847, 285] width 65 height 44
click at [851, 292] on tspan "4371" at bounding box center [847, 285] width 65 height 44
click at [858, 501] on icon "3714" at bounding box center [838, 525] width 168 height 168
click at [745, 418] on input "d. 3714" at bounding box center [744, 411] width 1 height 12
radio input "true"
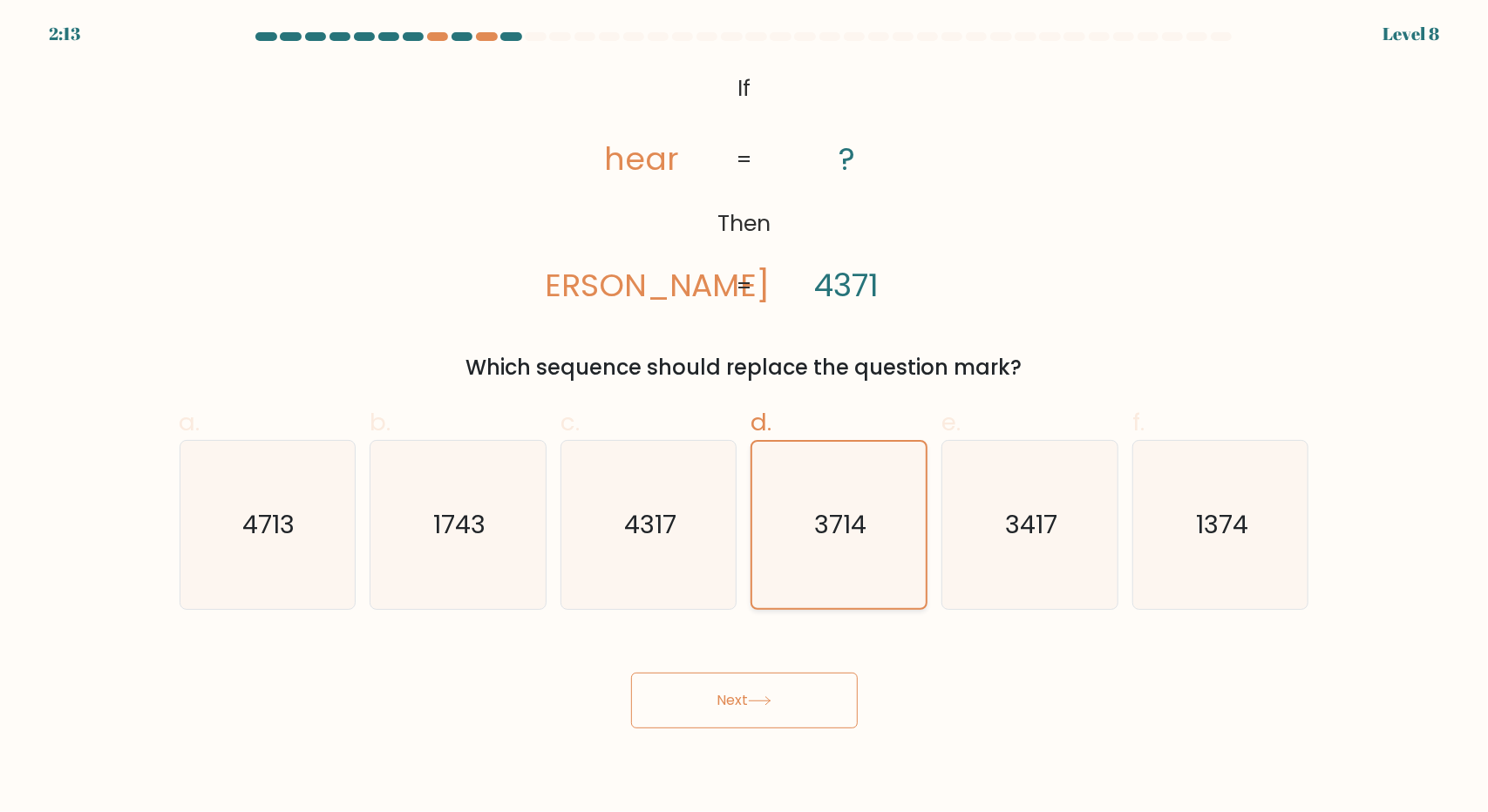
click at [864, 532] on text "3714" at bounding box center [841, 525] width 52 height 35
click at [745, 418] on input "d. 3714" at bounding box center [744, 411] width 1 height 12
click at [758, 693] on button "Next" at bounding box center [744, 701] width 226 height 56
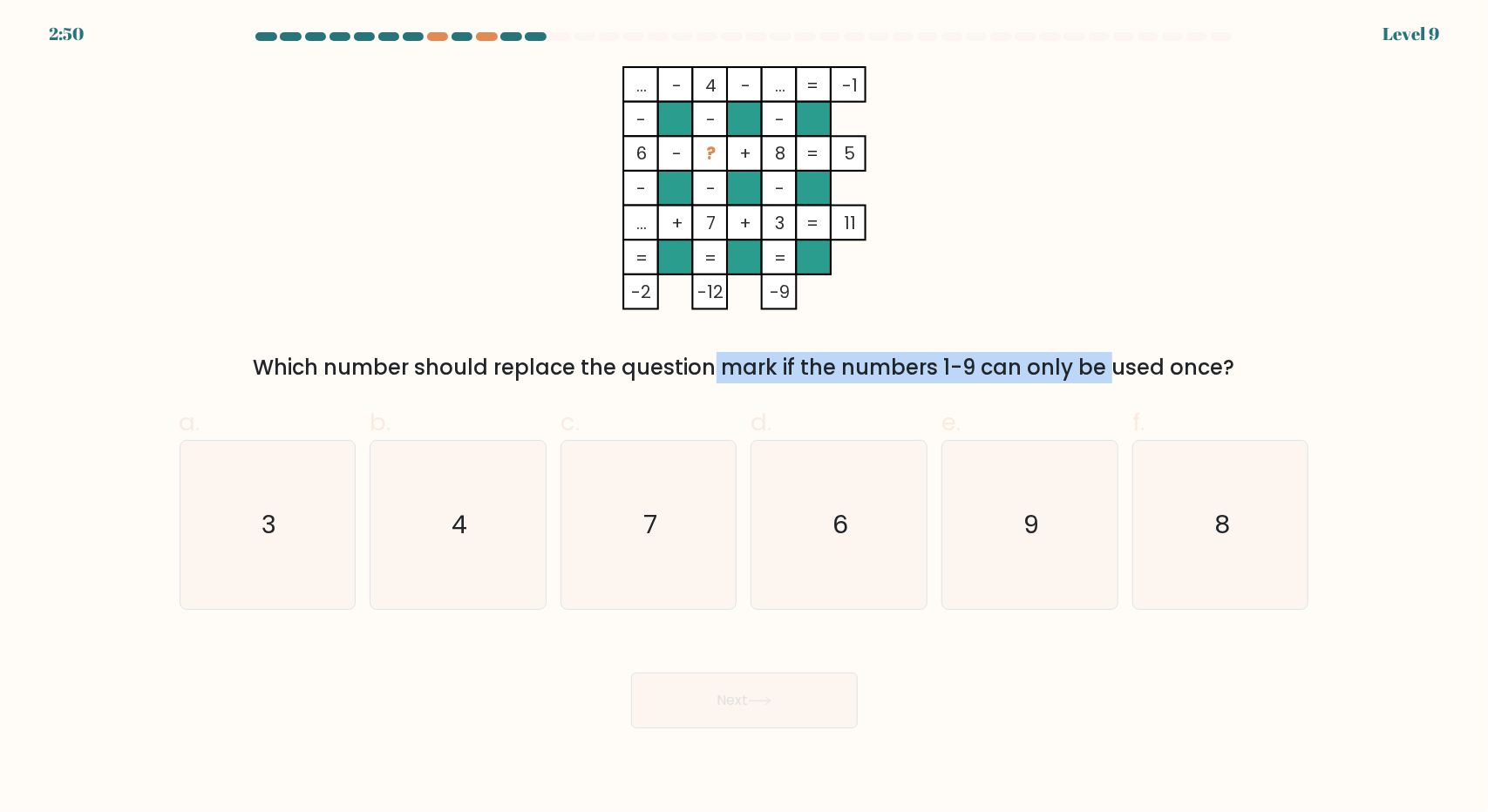
drag, startPoint x: 565, startPoint y: 366, endPoint x: 966, endPoint y: 364, distance: 401.0
click at [966, 364] on div "Which number should replace the question mark if the numbers 1-9 can only be us…" at bounding box center [744, 367] width 1109 height 31
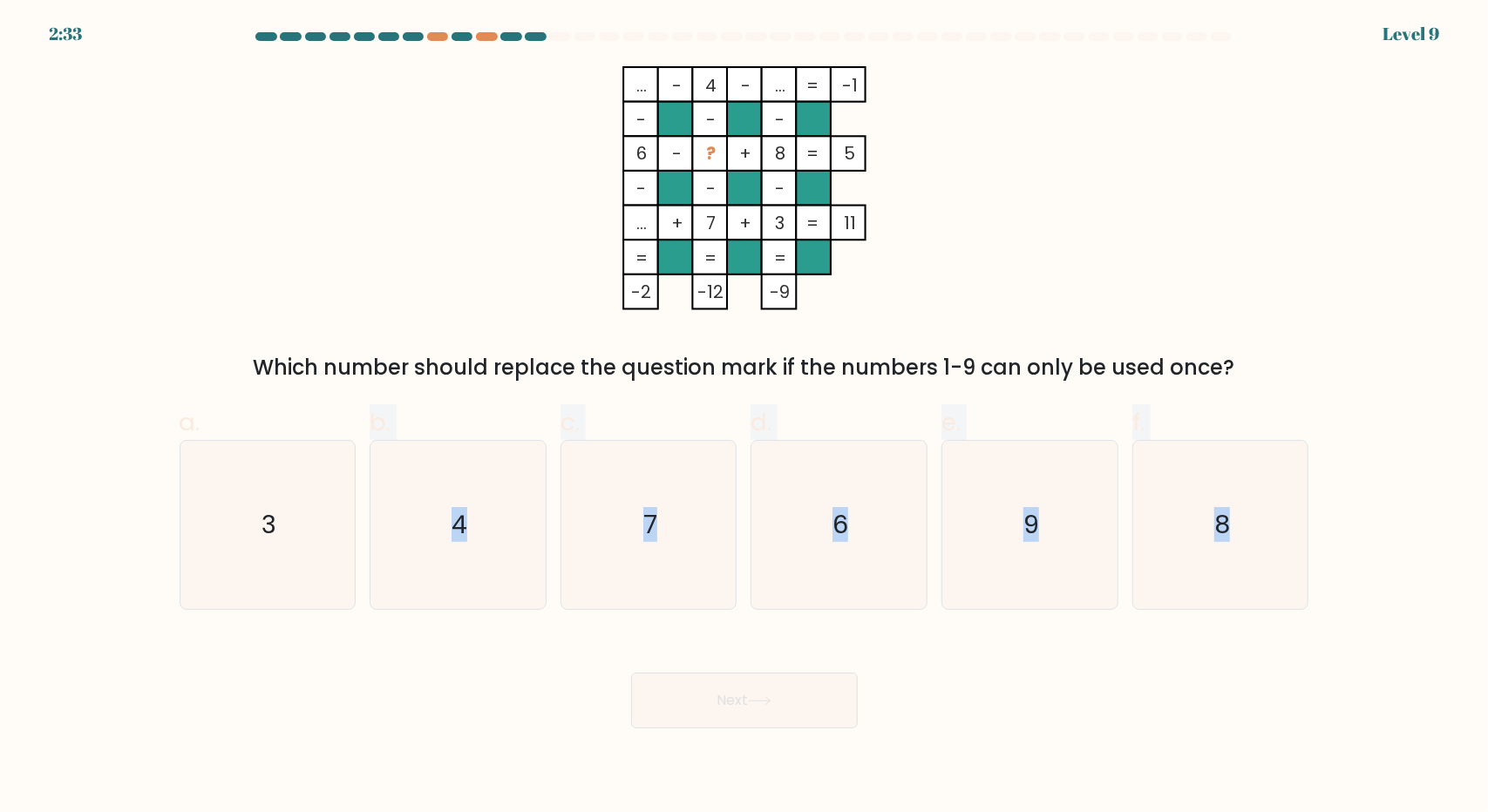
drag, startPoint x: 311, startPoint y: 534, endPoint x: 573, endPoint y: 623, distance: 276.7
click at [573, 623] on form at bounding box center [744, 380] width 1488 height 696
click at [573, 622] on form at bounding box center [744, 380] width 1488 height 696
click at [715, 156] on tspan "?" at bounding box center [711, 153] width 10 height 24
click at [828, 510] on icon "6" at bounding box center [838, 525] width 168 height 168
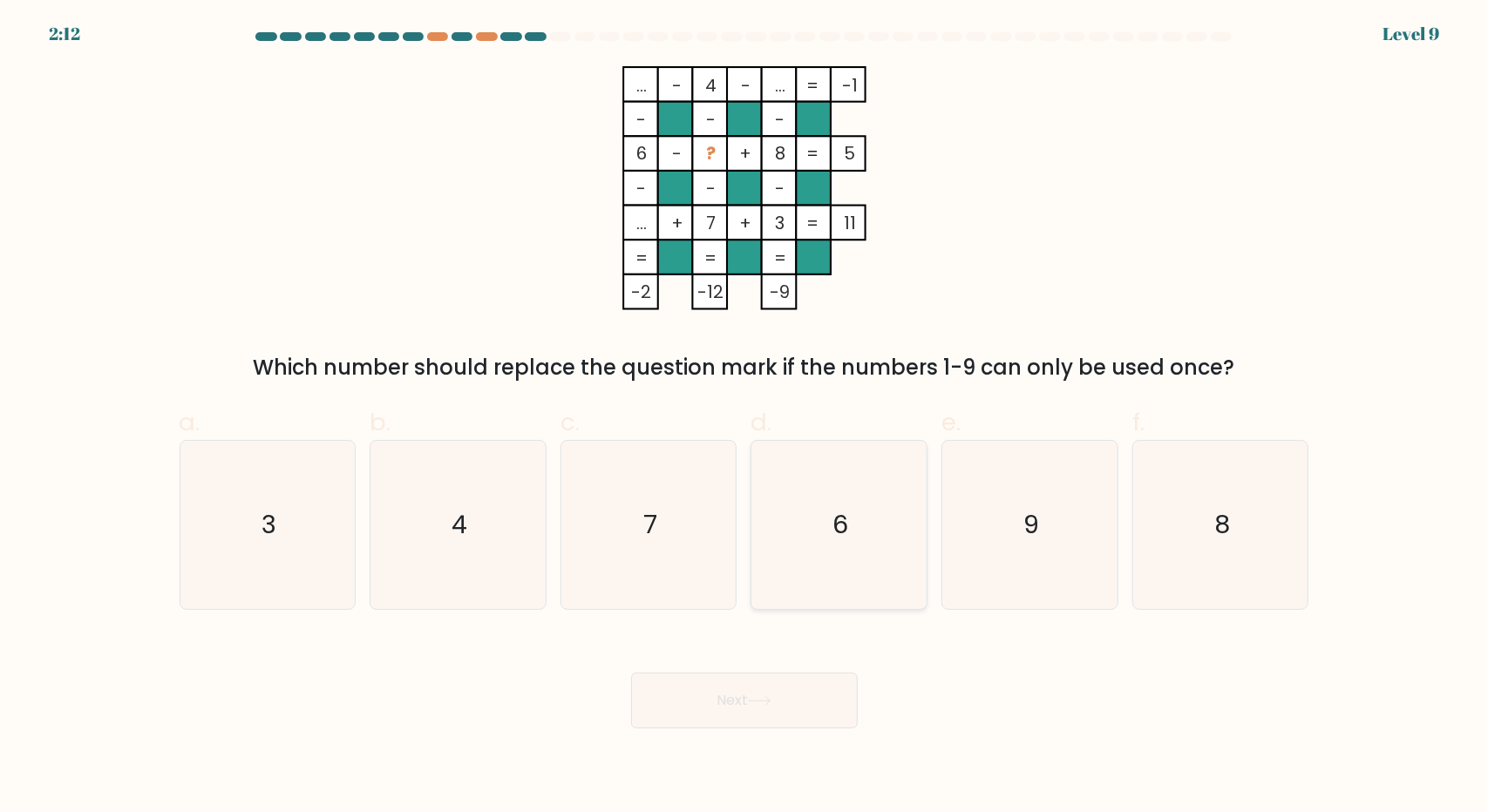
click at [745, 418] on input "d. 6" at bounding box center [744, 411] width 1 height 12
radio input "true"
click at [760, 690] on button "Next" at bounding box center [744, 701] width 226 height 56
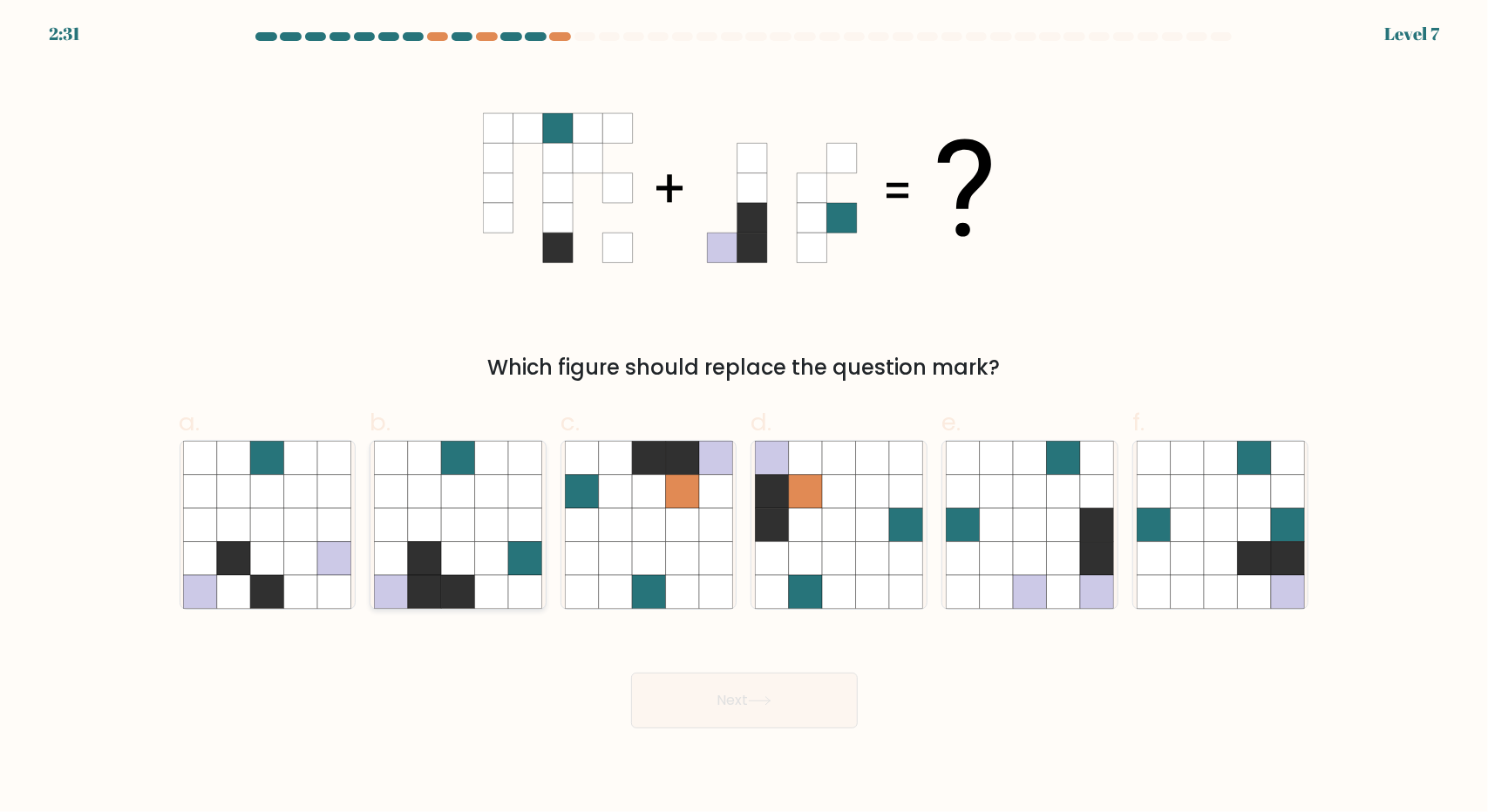
click at [441, 569] on icon at bounding box center [457, 558] width 33 height 33
click at [744, 418] on input "b." at bounding box center [744, 411] width 1 height 12
radio input "true"
click at [762, 679] on button "Next" at bounding box center [744, 701] width 226 height 56
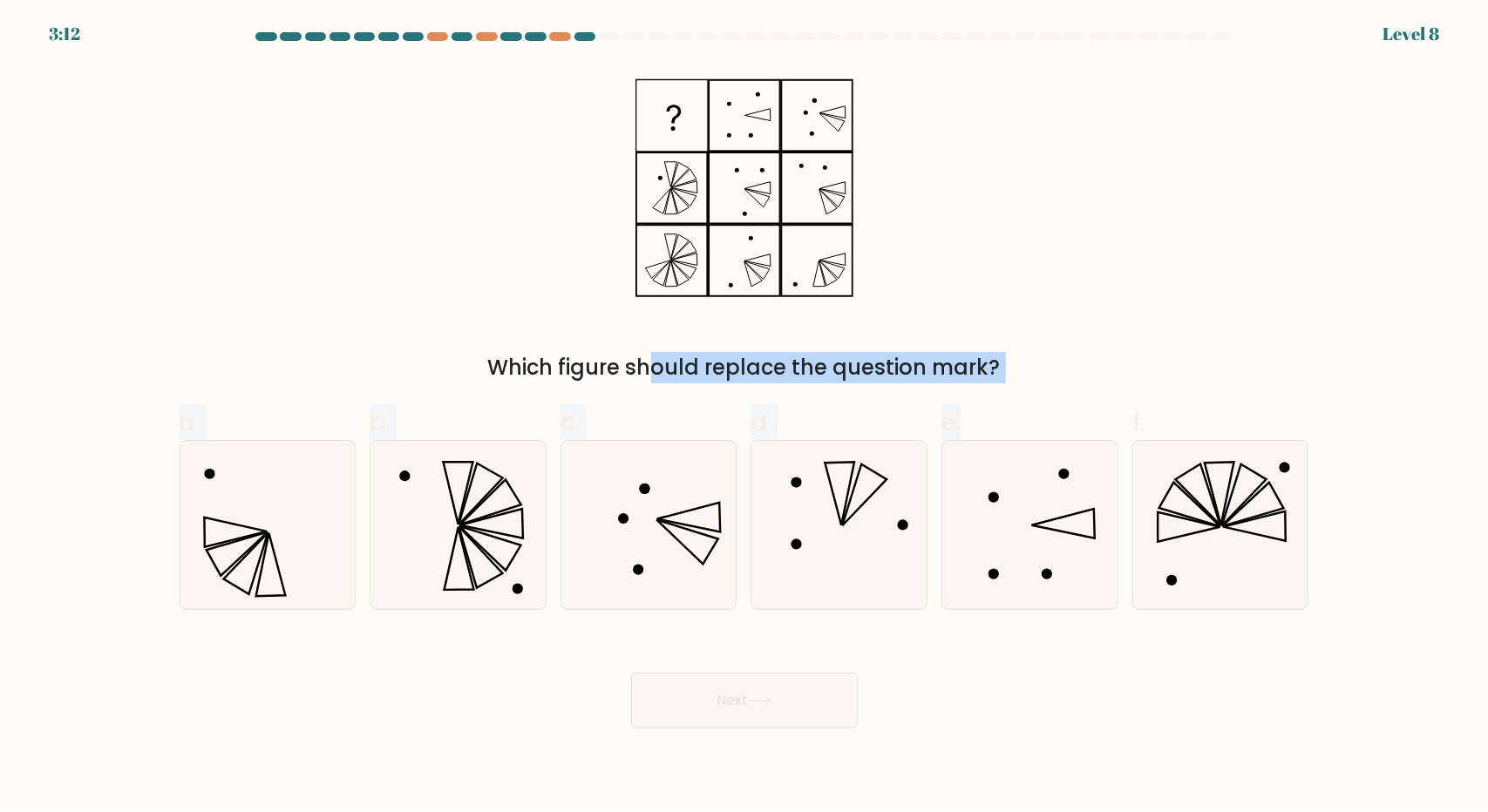
drag, startPoint x: 516, startPoint y: 366, endPoint x: 1085, endPoint y: 389, distance: 569.5
click at [1085, 389] on form at bounding box center [744, 380] width 1488 height 696
click at [990, 374] on div "Which figure should replace the question mark?" at bounding box center [744, 367] width 1109 height 31
click at [483, 480] on icon at bounding box center [457, 525] width 168 height 168
click at [744, 418] on input "b." at bounding box center [744, 411] width 1 height 12
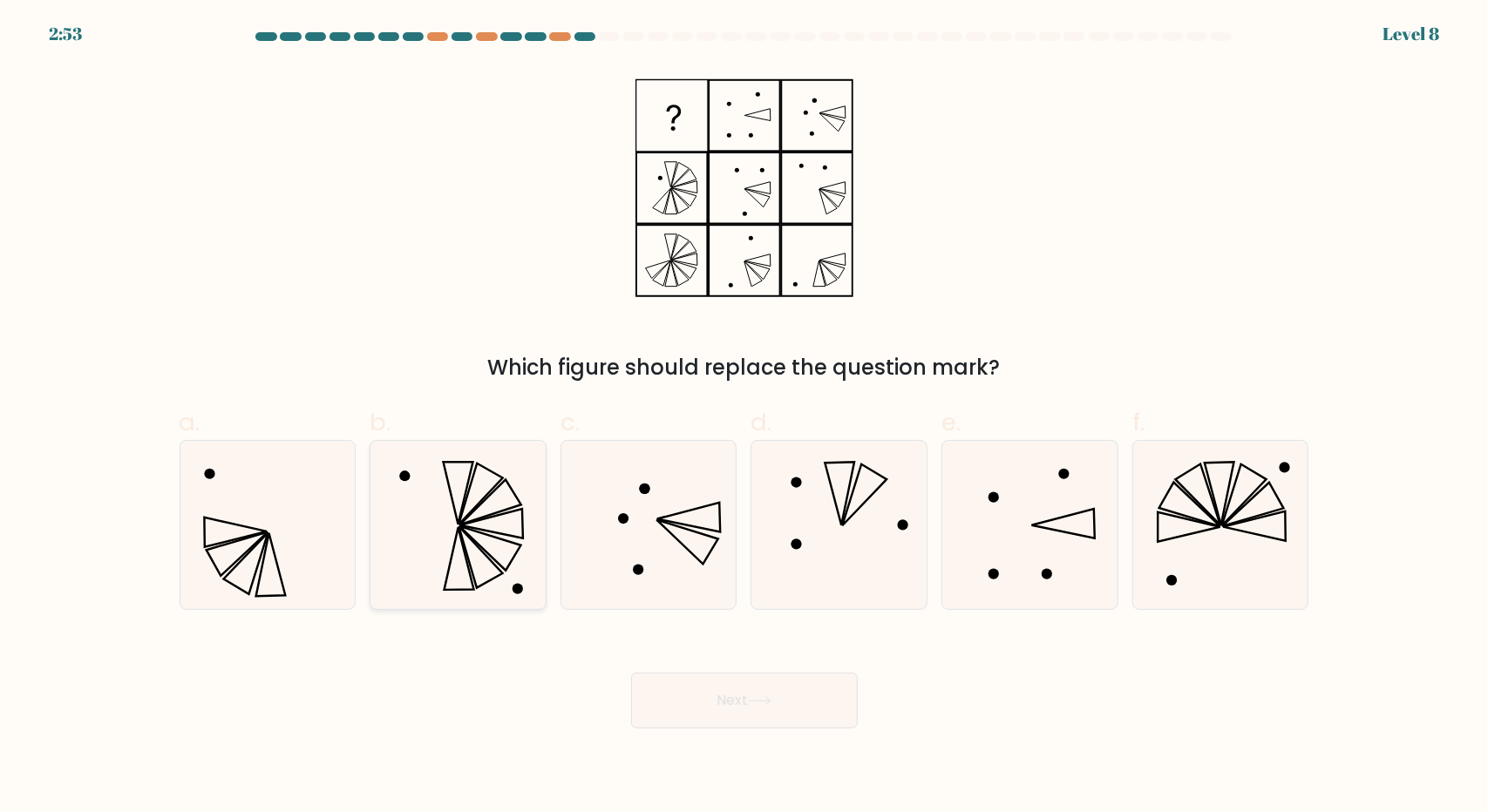
radio input "true"
click at [775, 695] on button "Next" at bounding box center [744, 701] width 226 height 56
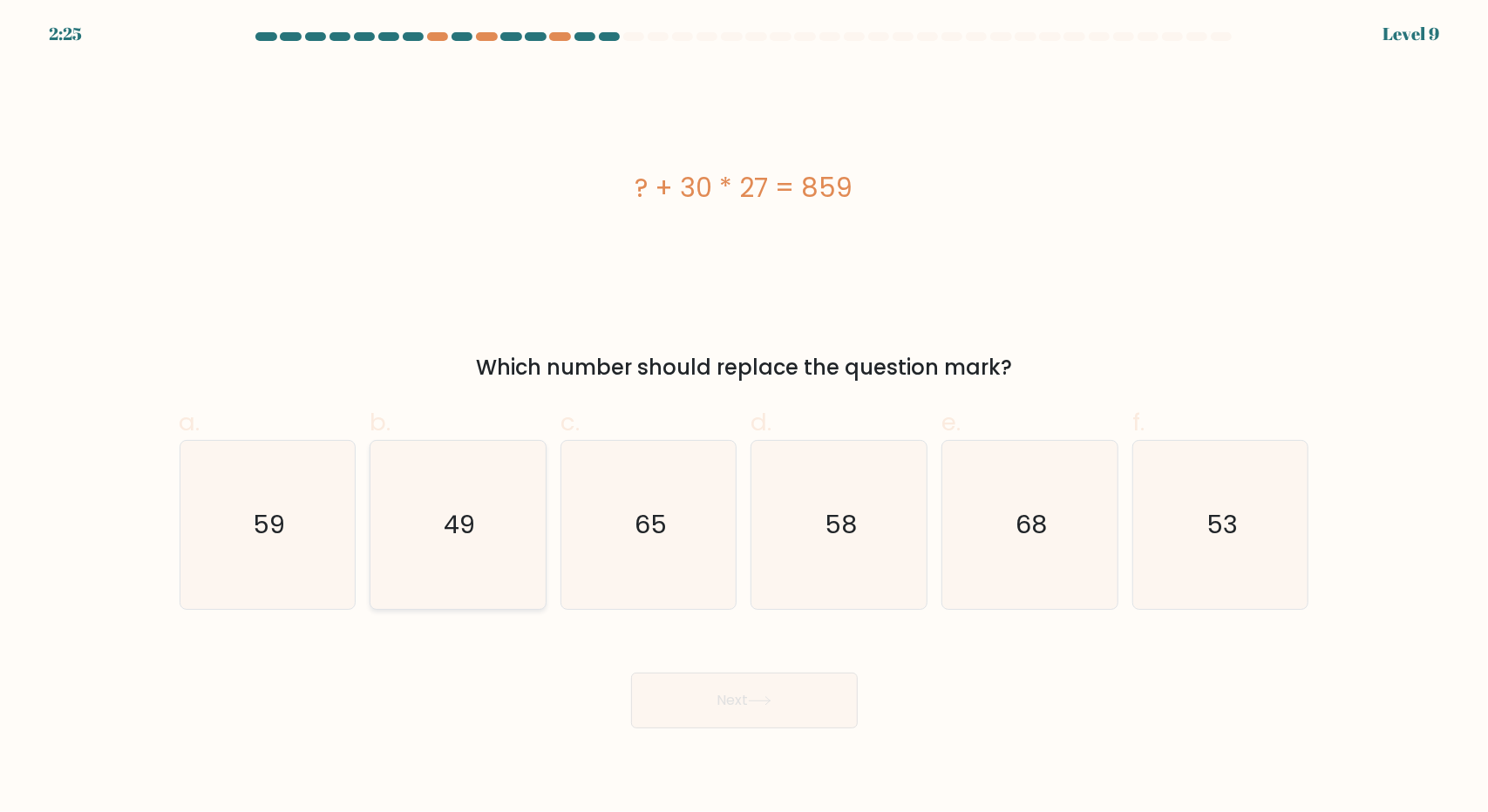
click at [448, 518] on text "49" at bounding box center [459, 525] width 31 height 35
click at [744, 418] on input "b. 49" at bounding box center [744, 411] width 1 height 12
radio input "true"
click at [740, 693] on button "Next" at bounding box center [744, 701] width 226 height 56
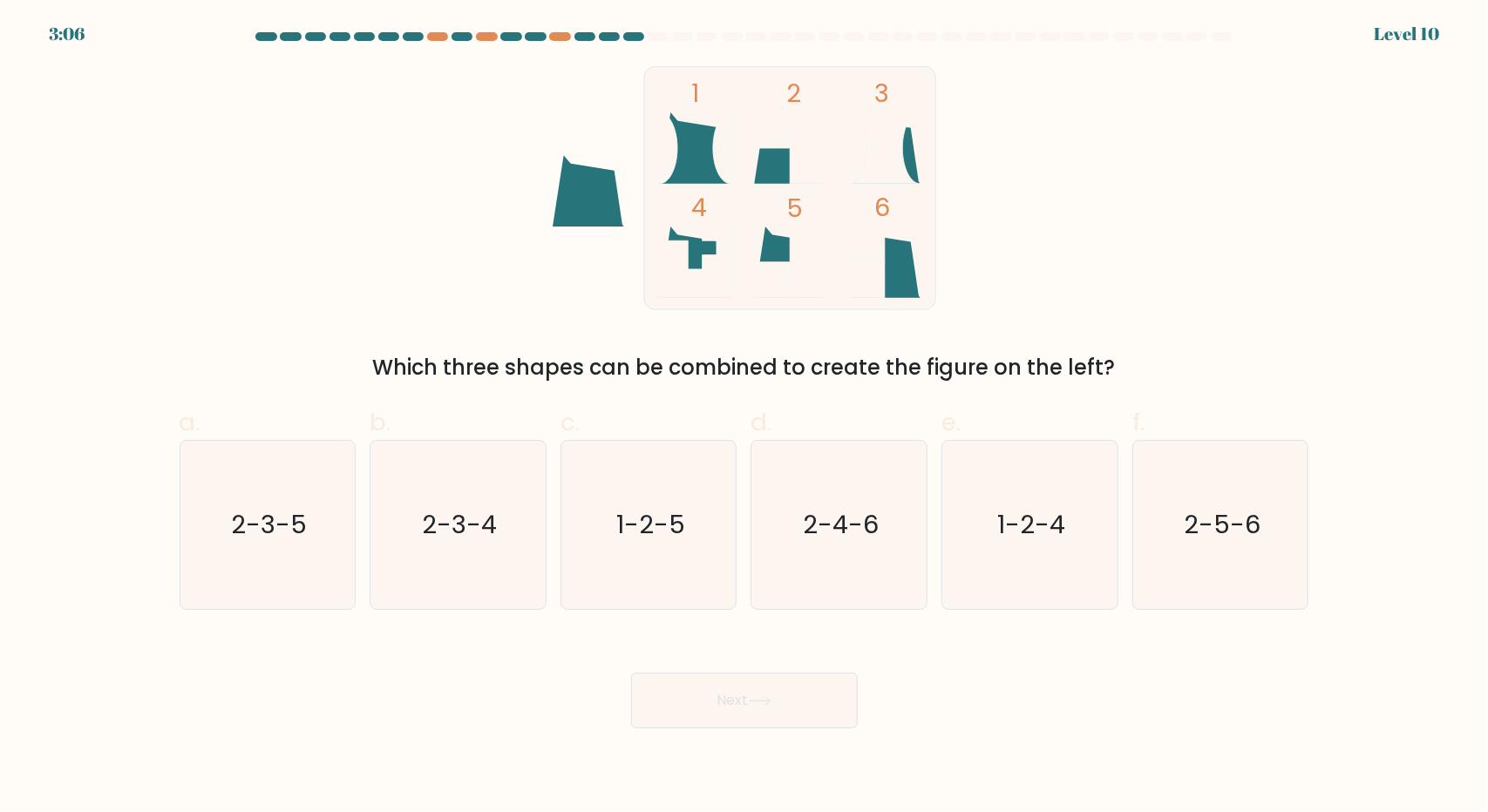
drag, startPoint x: 395, startPoint y: 370, endPoint x: 1110, endPoint y: 361, distance: 715.1
click at [1110, 361] on div "Which three shapes can be combined to create the figure on the left?" at bounding box center [744, 367] width 1109 height 31
click at [837, 357] on div "Which three shapes can be combined to create the figure on the left?" at bounding box center [744, 367] width 1109 height 31
drag, startPoint x: 809, startPoint y: 368, endPoint x: 1111, endPoint y: 366, distance: 302.0
click at [1111, 366] on div "Which three shapes can be combined to create the figure on the left?" at bounding box center [744, 367] width 1109 height 31
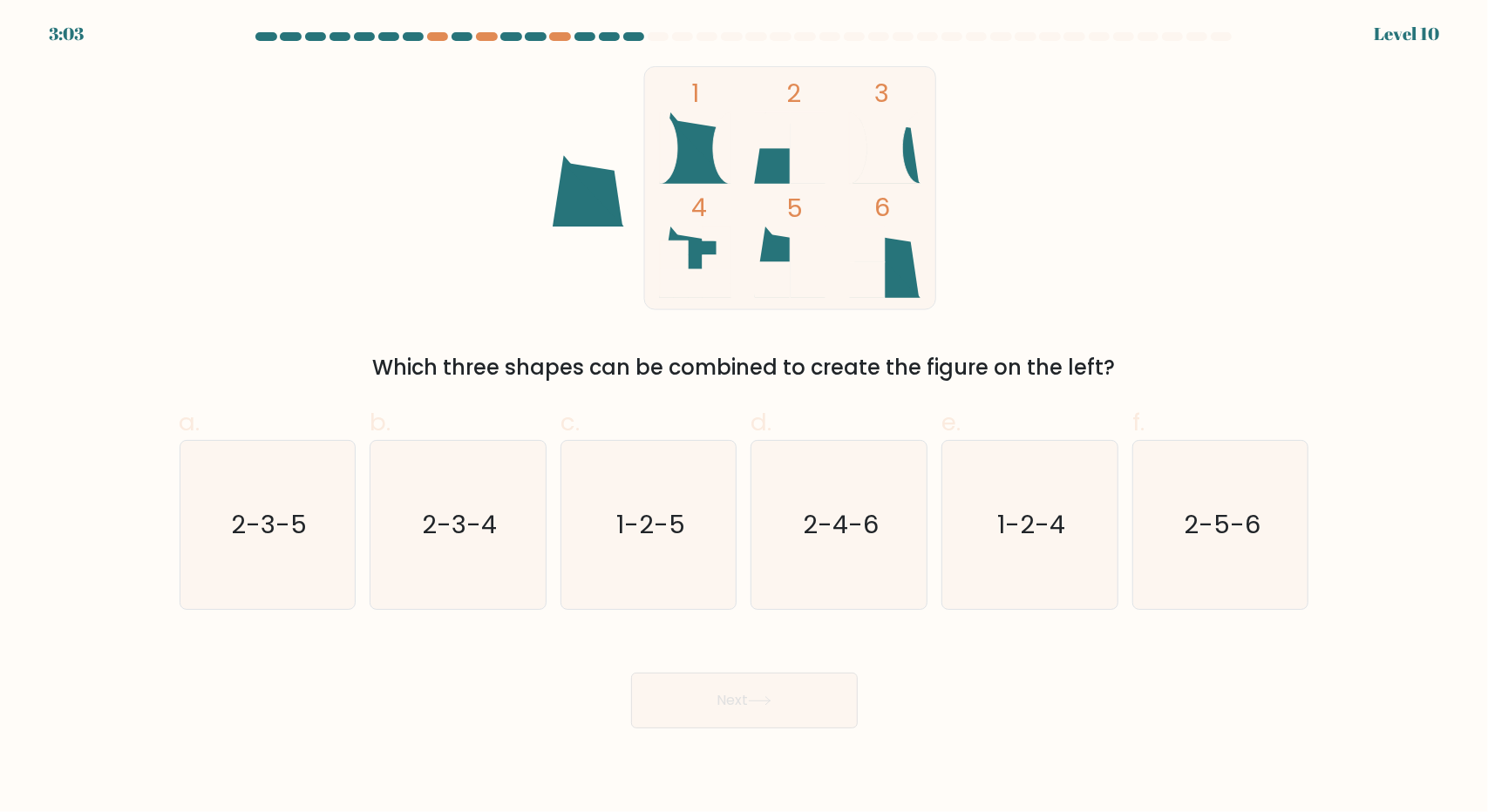
drag, startPoint x: 1096, startPoint y: 374, endPoint x: 1074, endPoint y: 374, distance: 22.0
click at [1095, 374] on div "Which three shapes can be combined to create the figure on the left?" at bounding box center [744, 367] width 1109 height 31
click at [1201, 546] on icon "2-5-6" at bounding box center [1220, 525] width 168 height 168
click at [745, 418] on input "f. 2-5-6" at bounding box center [744, 411] width 1 height 12
radio input "true"
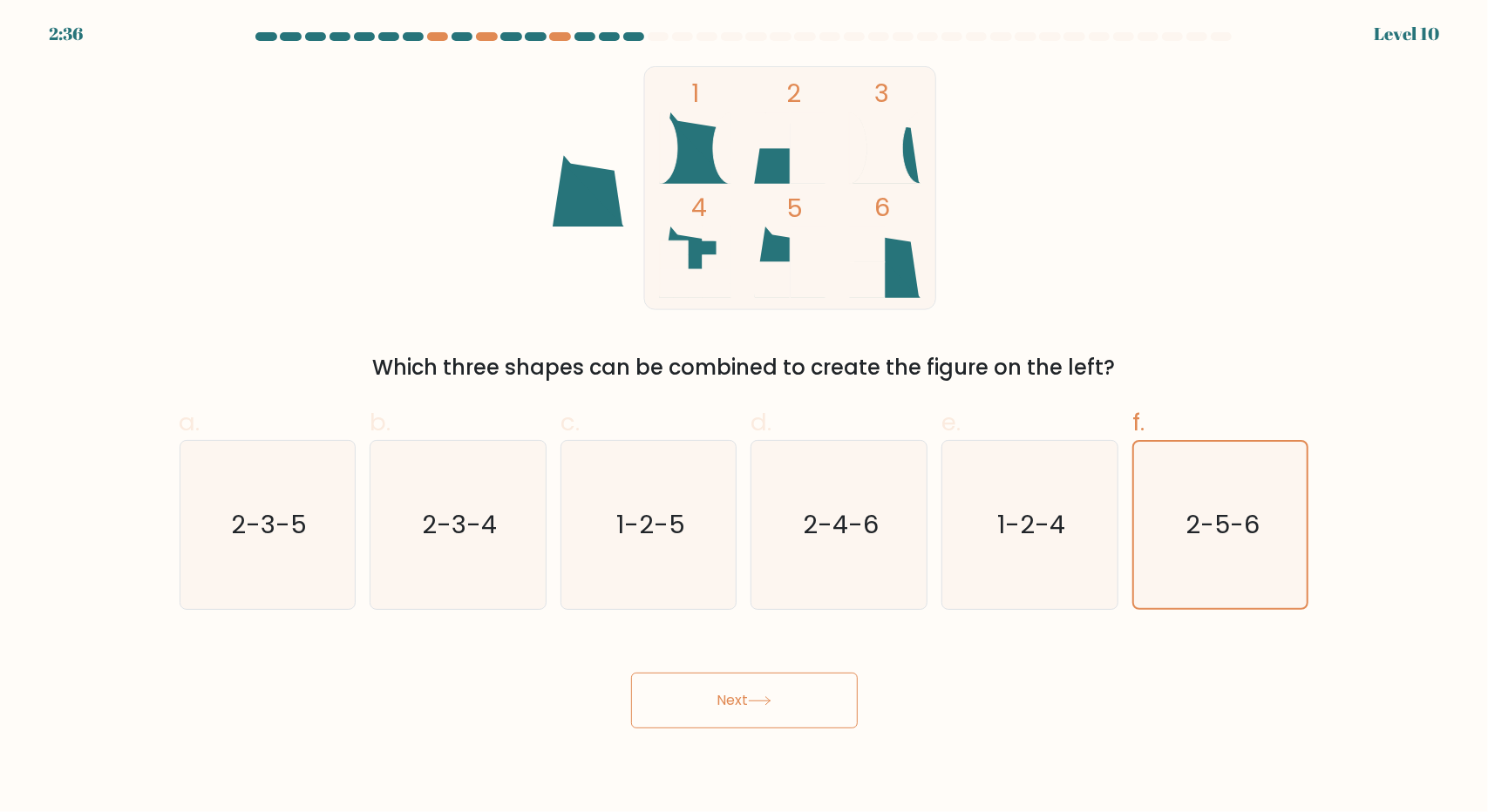
click at [749, 702] on button "Next" at bounding box center [744, 701] width 226 height 56
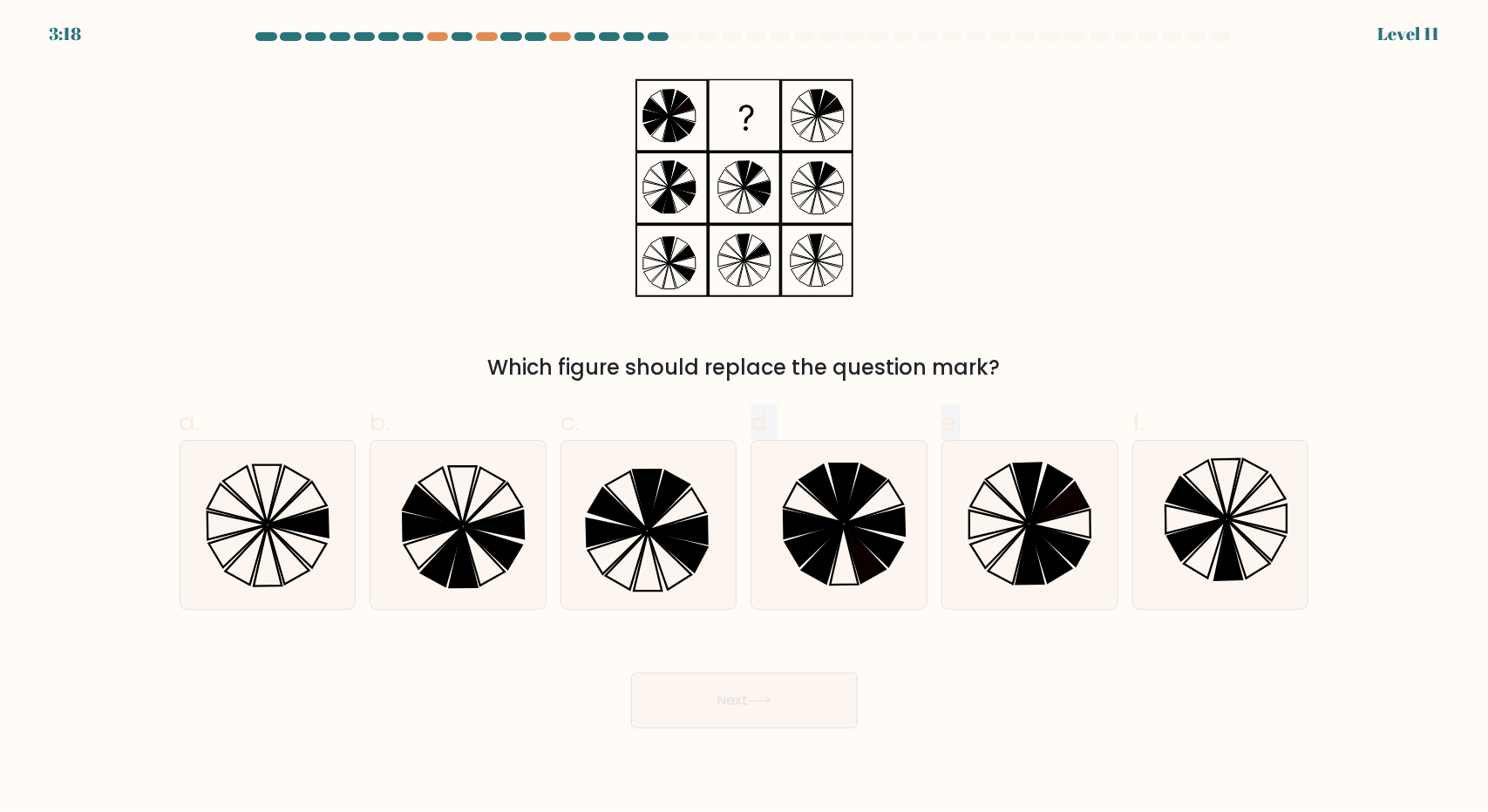
drag, startPoint x: 734, startPoint y: 386, endPoint x: 1002, endPoint y: 378, distance: 268.1
click at [1014, 384] on form at bounding box center [744, 380] width 1488 height 696
click at [1001, 364] on div "Which figure should replace the question mark?" at bounding box center [744, 367] width 1109 height 31
drag, startPoint x: 843, startPoint y: 368, endPoint x: 481, endPoint y: 335, distance: 363.5
click at [481, 337] on div "Which figure should replace the question mark?" at bounding box center [744, 225] width 1151 height 317
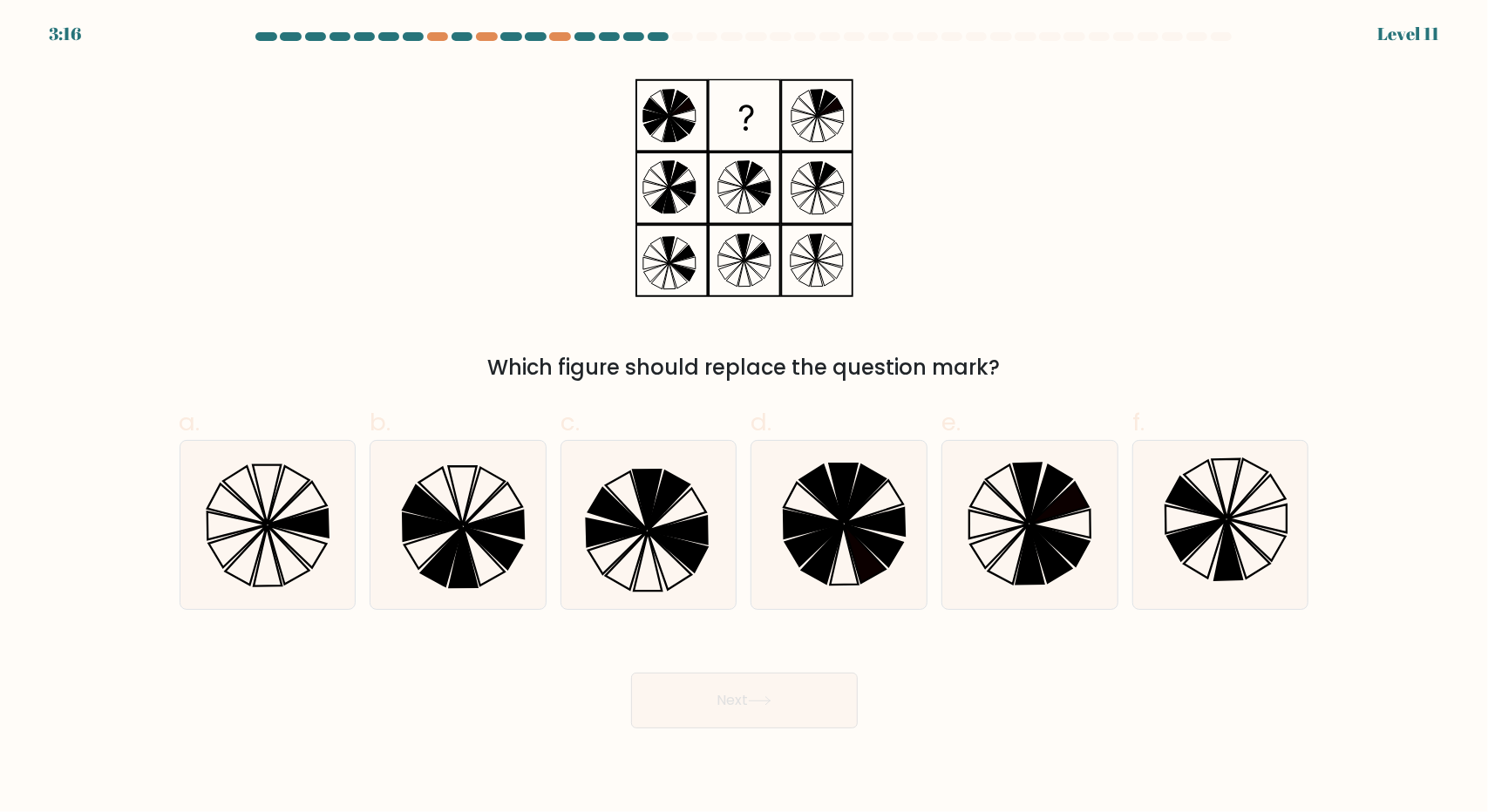
click at [988, 231] on div "Which figure should replace the question mark?" at bounding box center [744, 225] width 1151 height 317
click at [831, 508] on icon at bounding box center [822, 494] width 44 height 57
click at [745, 418] on input "d." at bounding box center [744, 411] width 1 height 12
radio input "true"
click at [821, 702] on button "Next" at bounding box center [744, 701] width 226 height 56
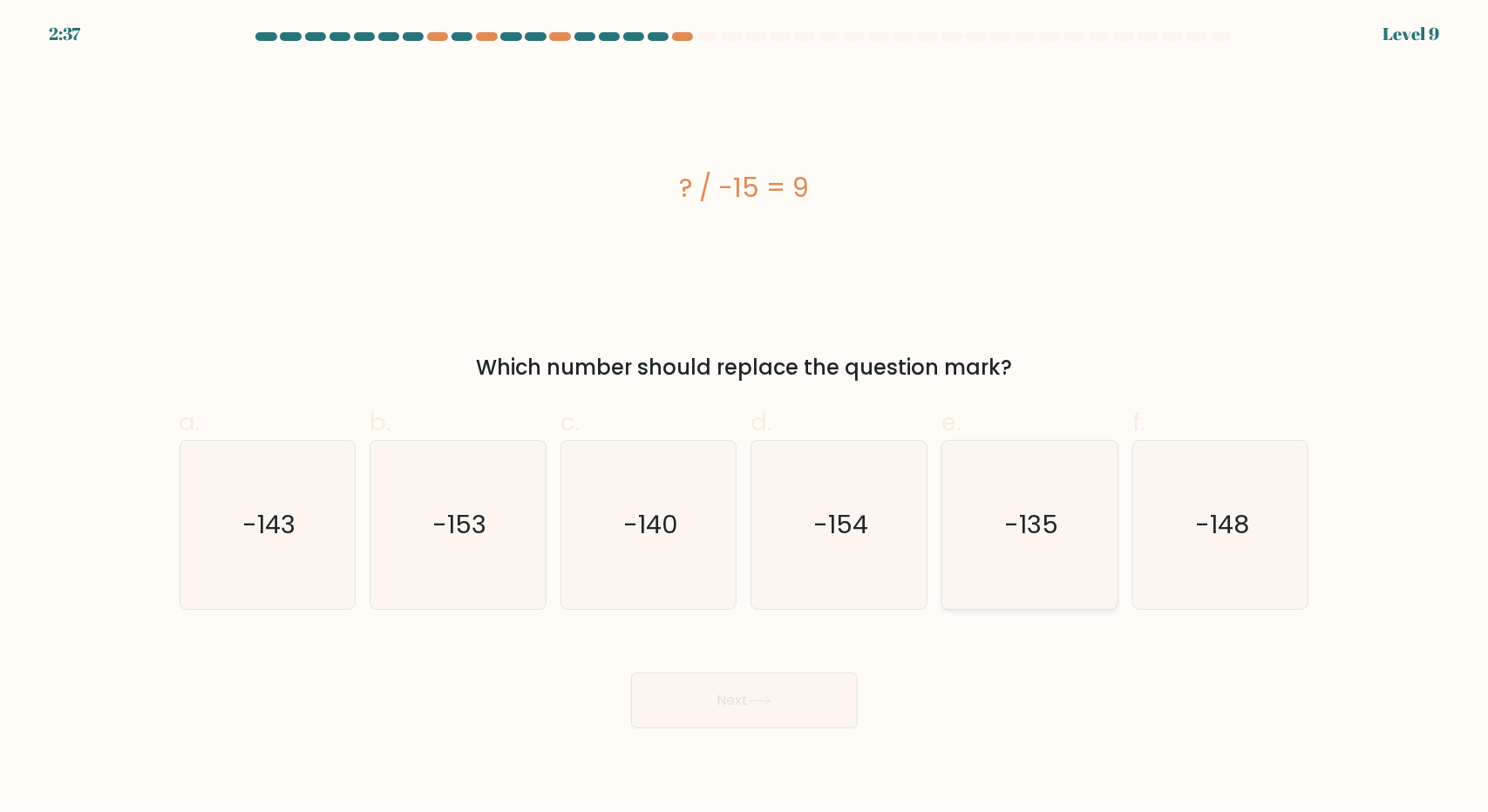
click at [1007, 517] on text "-135" at bounding box center [1032, 525] width 54 height 35
click at [745, 418] on input "e. -135" at bounding box center [744, 411] width 1 height 12
radio input "true"
click at [764, 696] on icon at bounding box center [759, 701] width 23 height 10
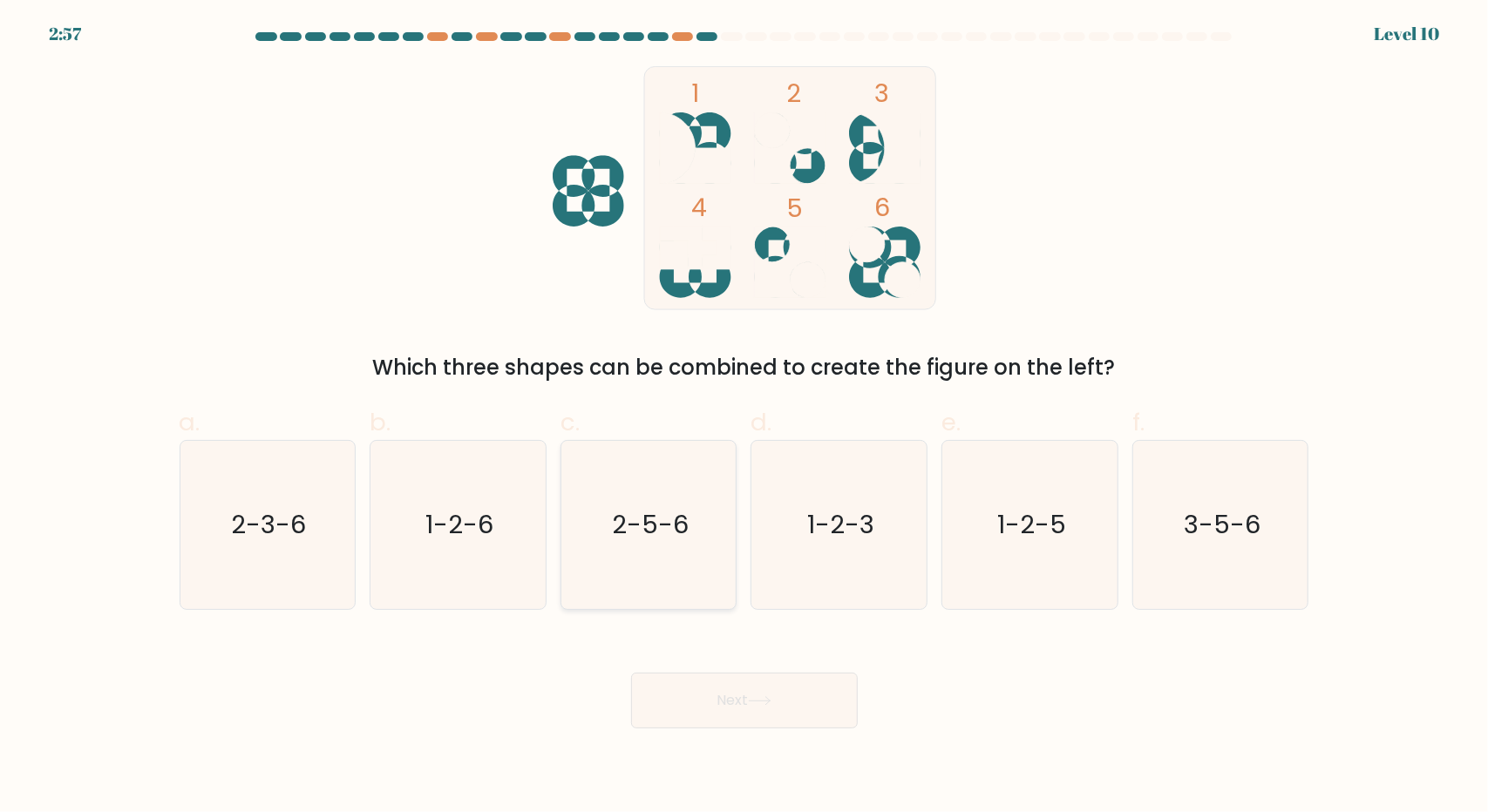
click at [678, 547] on icon "2-5-6" at bounding box center [649, 525] width 168 height 168
click at [744, 418] on input "c. 2-5-6" at bounding box center [744, 411] width 1 height 12
radio input "true"
click at [755, 701] on icon at bounding box center [758, 701] width 21 height 8
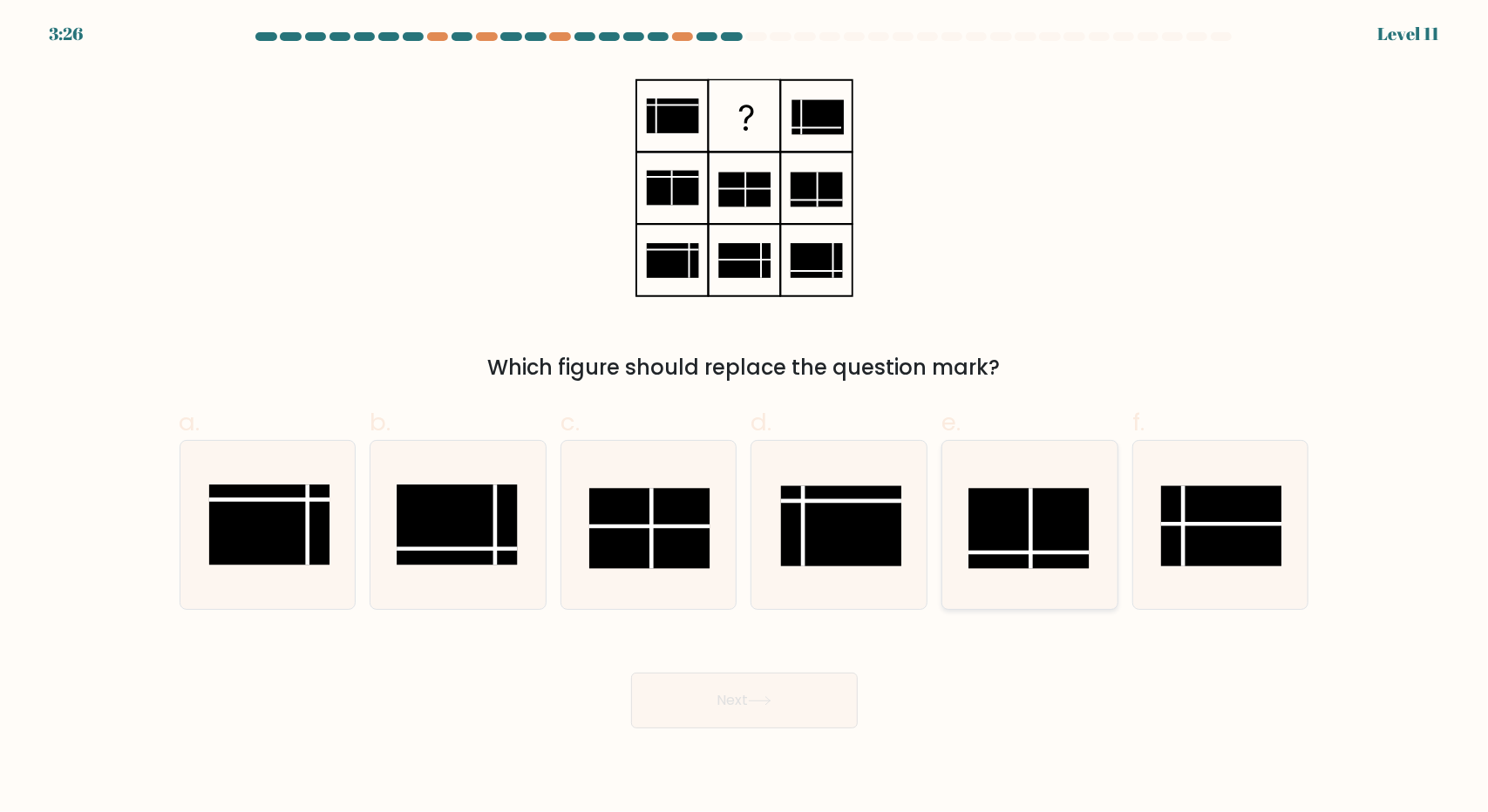
click at [1056, 550] on rect at bounding box center [1029, 527] width 120 height 80
click at [745, 418] on input "e." at bounding box center [744, 411] width 1 height 12
radio input "true"
click at [1215, 539] on rect at bounding box center [1221, 525] width 120 height 80
click at [745, 418] on input "f." at bounding box center [744, 411] width 1 height 12
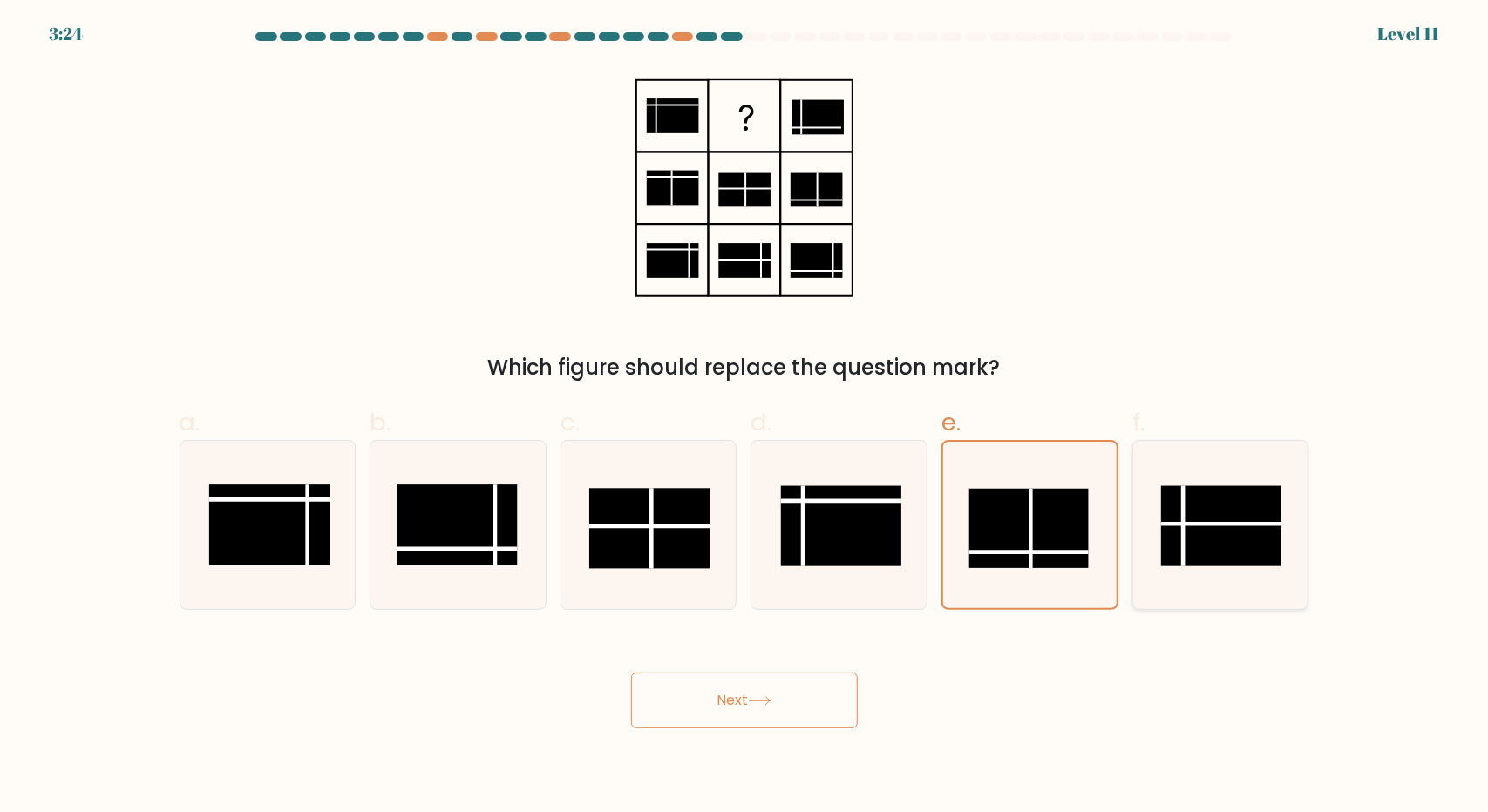
radio input "true"
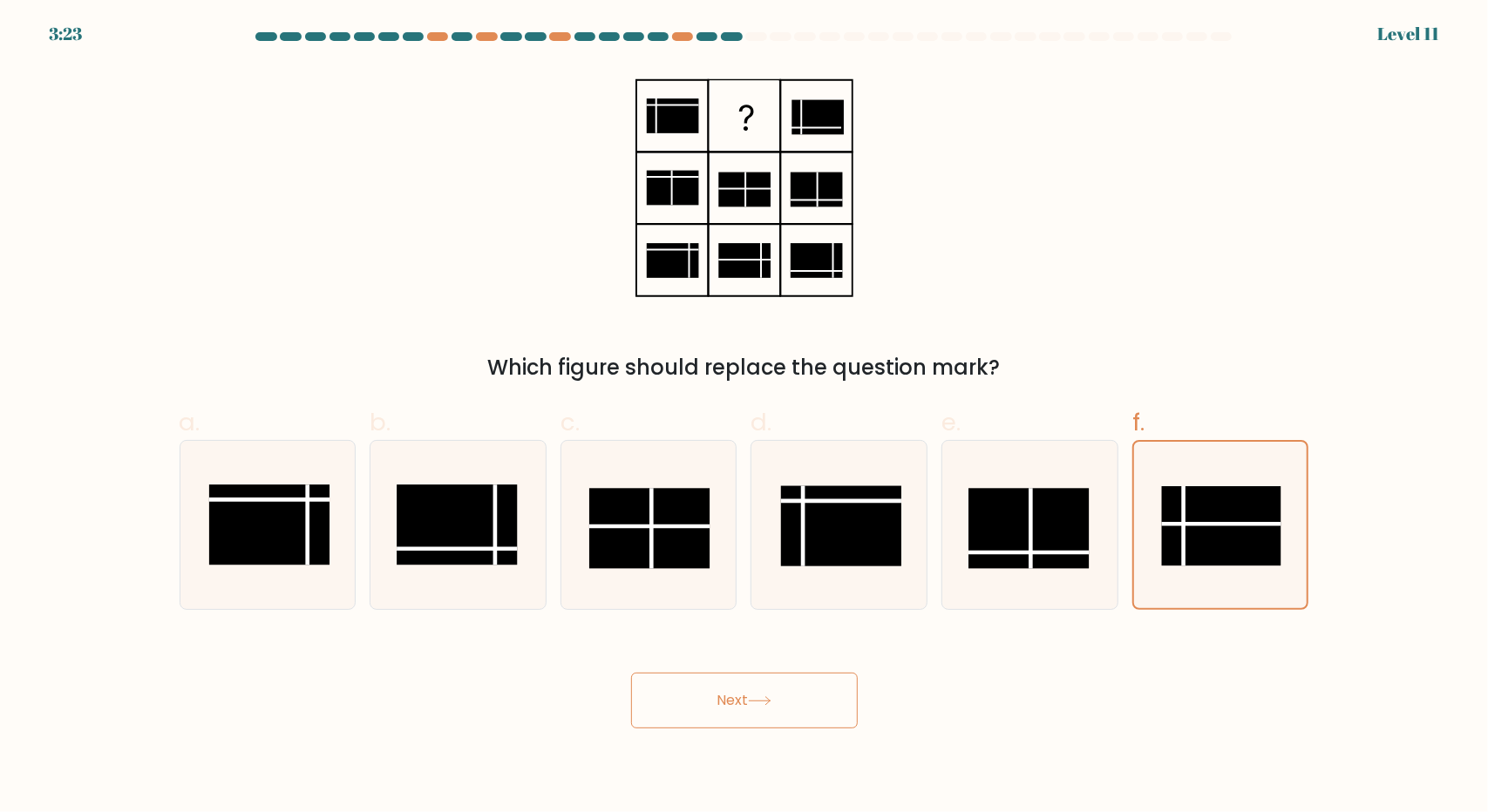
click at [747, 699] on button "Next" at bounding box center [744, 701] width 226 height 56
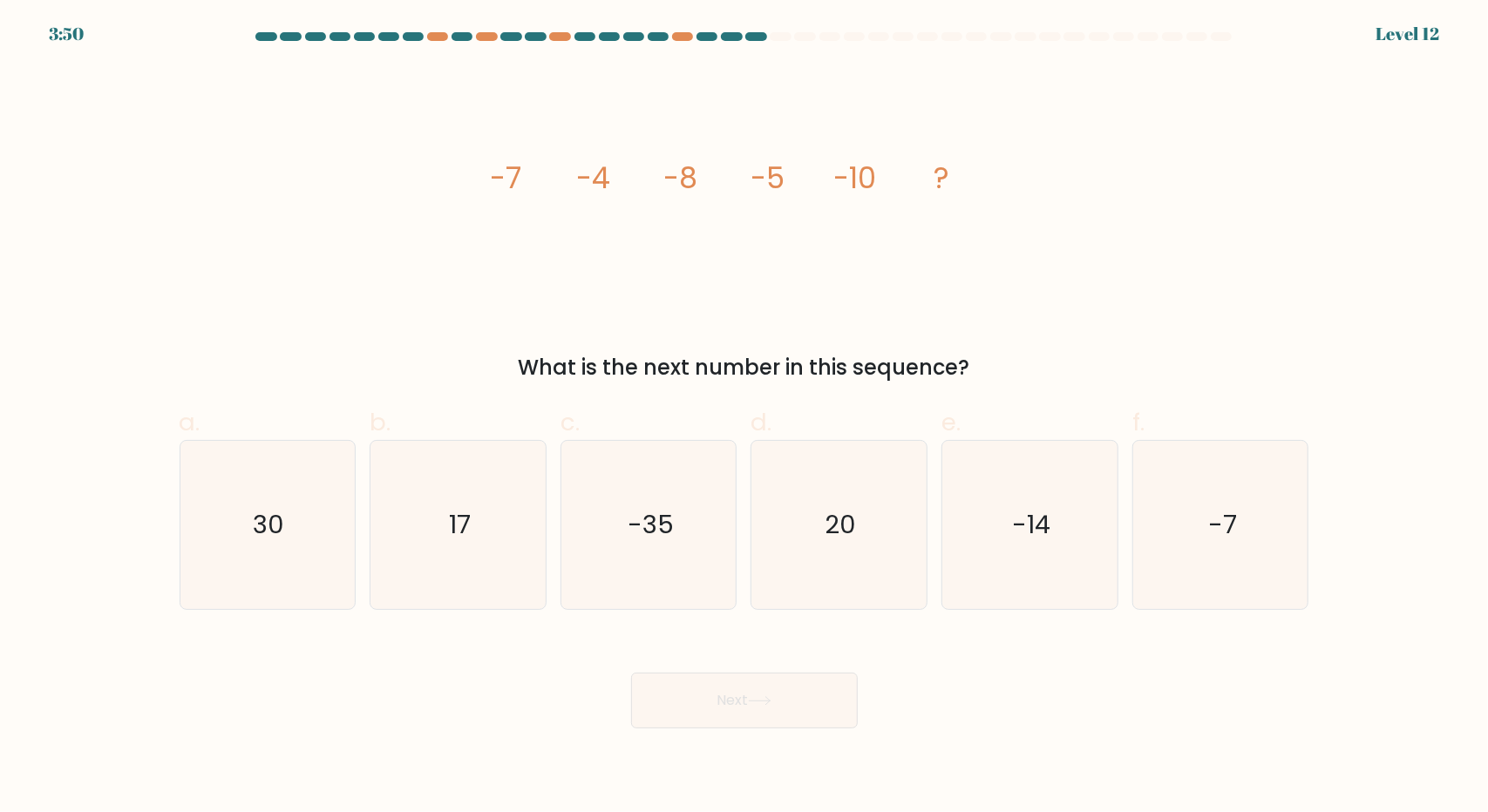
click at [1319, 534] on div "a. 30 b. 17 c. -35 d." at bounding box center [744, 500] width 1151 height 219
click at [1173, 540] on icon "-7" at bounding box center [1220, 525] width 168 height 168
click at [745, 418] on input "f. -7" at bounding box center [744, 411] width 1 height 12
radio input "true"
click at [795, 698] on button "Next" at bounding box center [744, 701] width 226 height 56
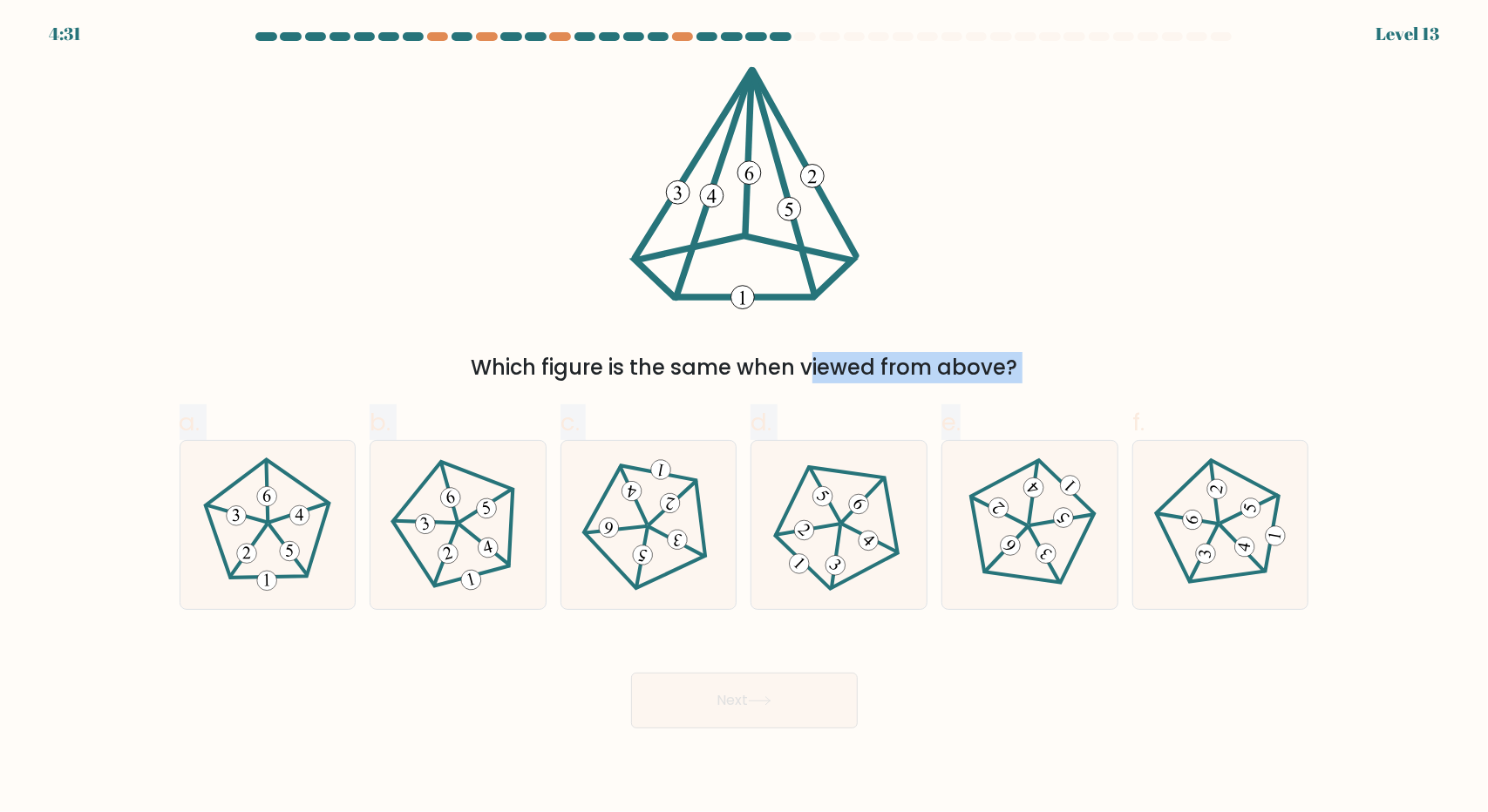
drag, startPoint x: 644, startPoint y: 355, endPoint x: 984, endPoint y: 386, distance: 341.4
click at [984, 386] on form at bounding box center [744, 380] width 1488 height 696
click at [1035, 362] on div "Which figure is the same when viewed from above?" at bounding box center [744, 367] width 1109 height 31
click at [810, 525] on 391 at bounding box center [803, 530] width 28 height 28
click at [745, 418] on input "d." at bounding box center [744, 411] width 1 height 12
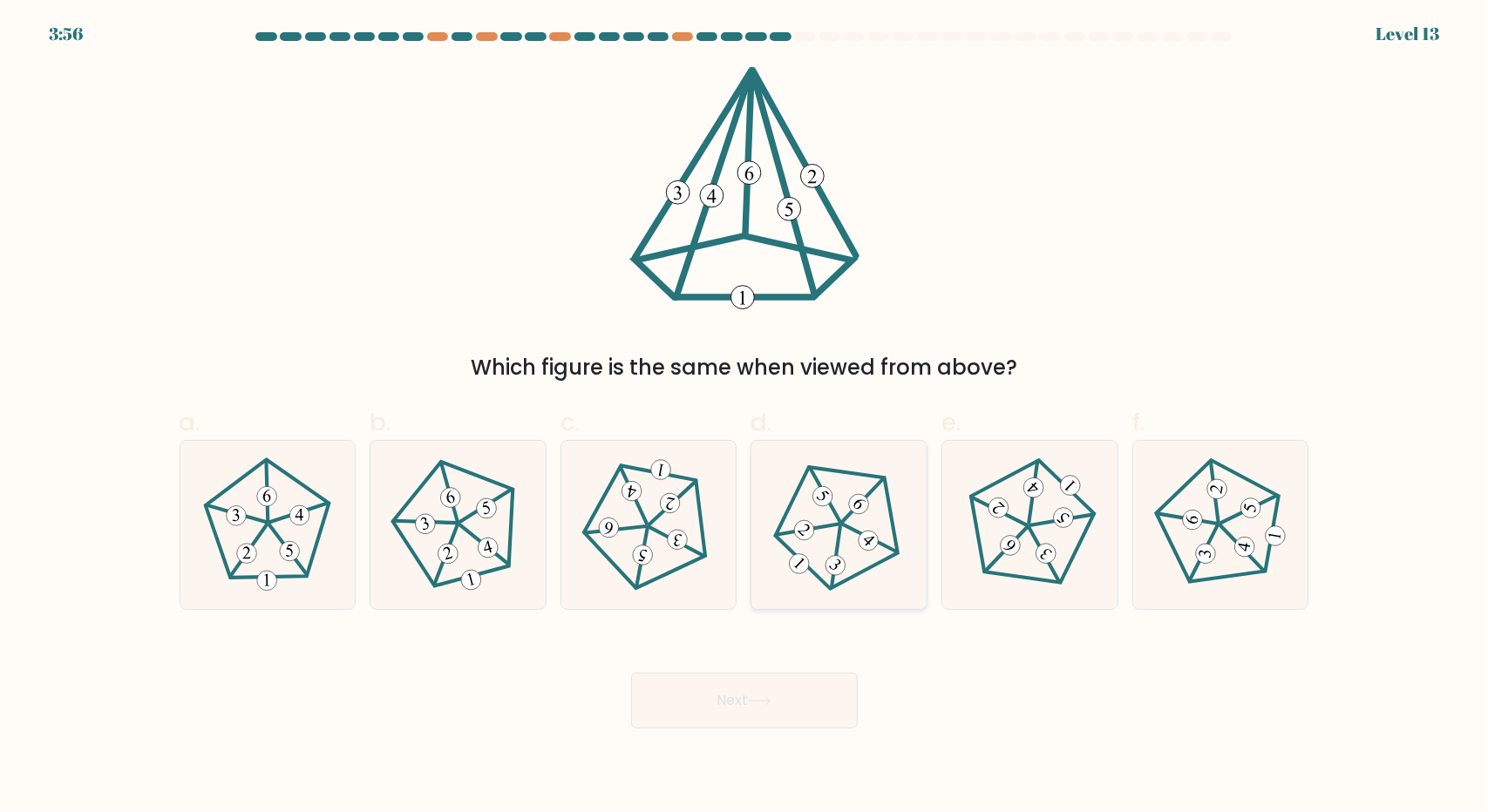
radio input "true"
click at [804, 661] on div "Next" at bounding box center [744, 679] width 1151 height 98
click at [784, 704] on button "Next" at bounding box center [744, 701] width 226 height 56
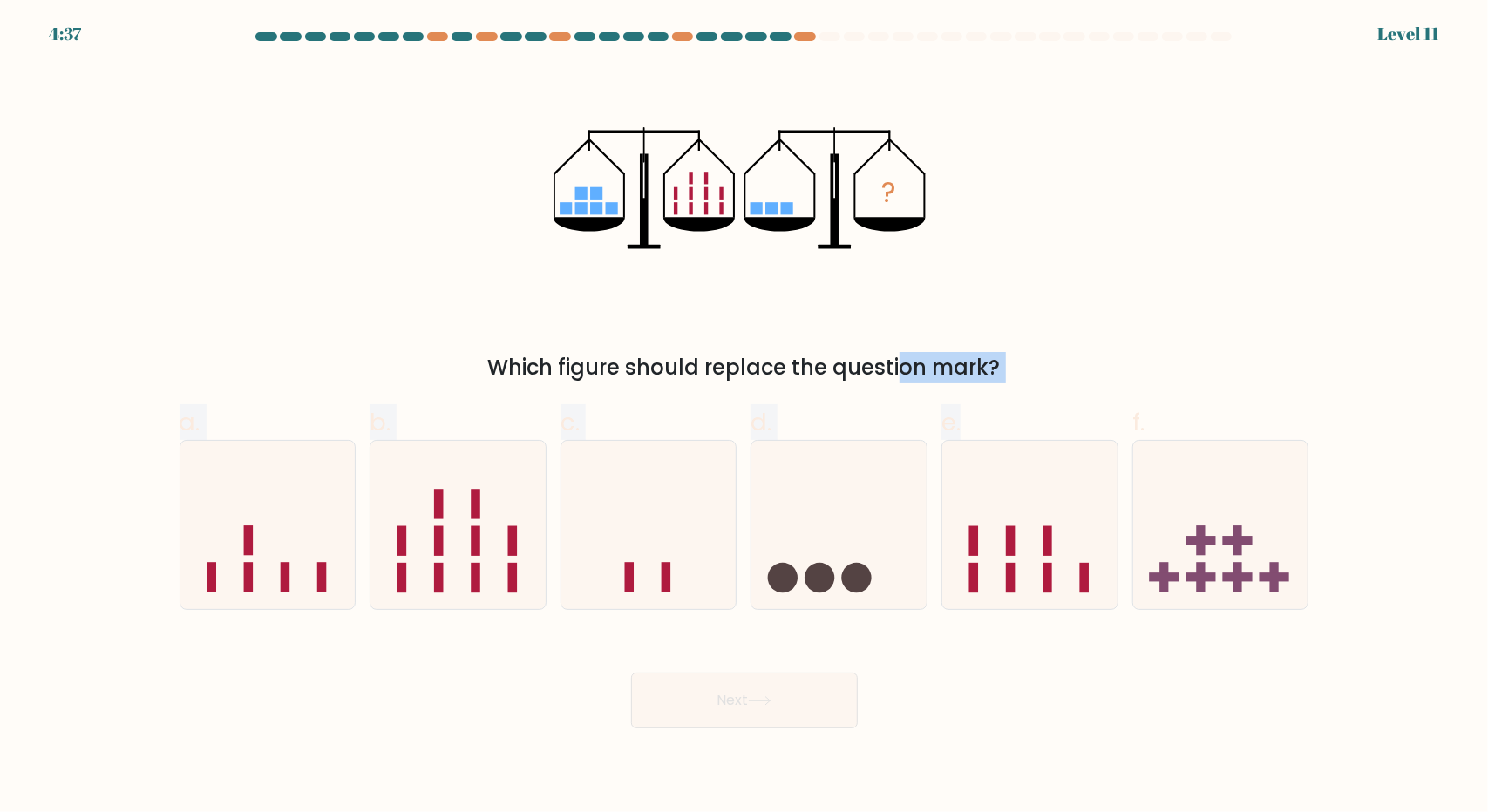
drag, startPoint x: 746, startPoint y: 371, endPoint x: 1118, endPoint y: 391, distance: 372.5
click at [1118, 391] on form at bounding box center [744, 380] width 1488 height 696
click at [1052, 375] on div "Which figure should replace the question mark?" at bounding box center [744, 367] width 1109 height 31
click at [1025, 367] on div "Which figure should replace the question mark?" at bounding box center [744, 367] width 1109 height 31
click at [989, 370] on div "Which figure should replace the question mark?" at bounding box center [744, 367] width 1109 height 31
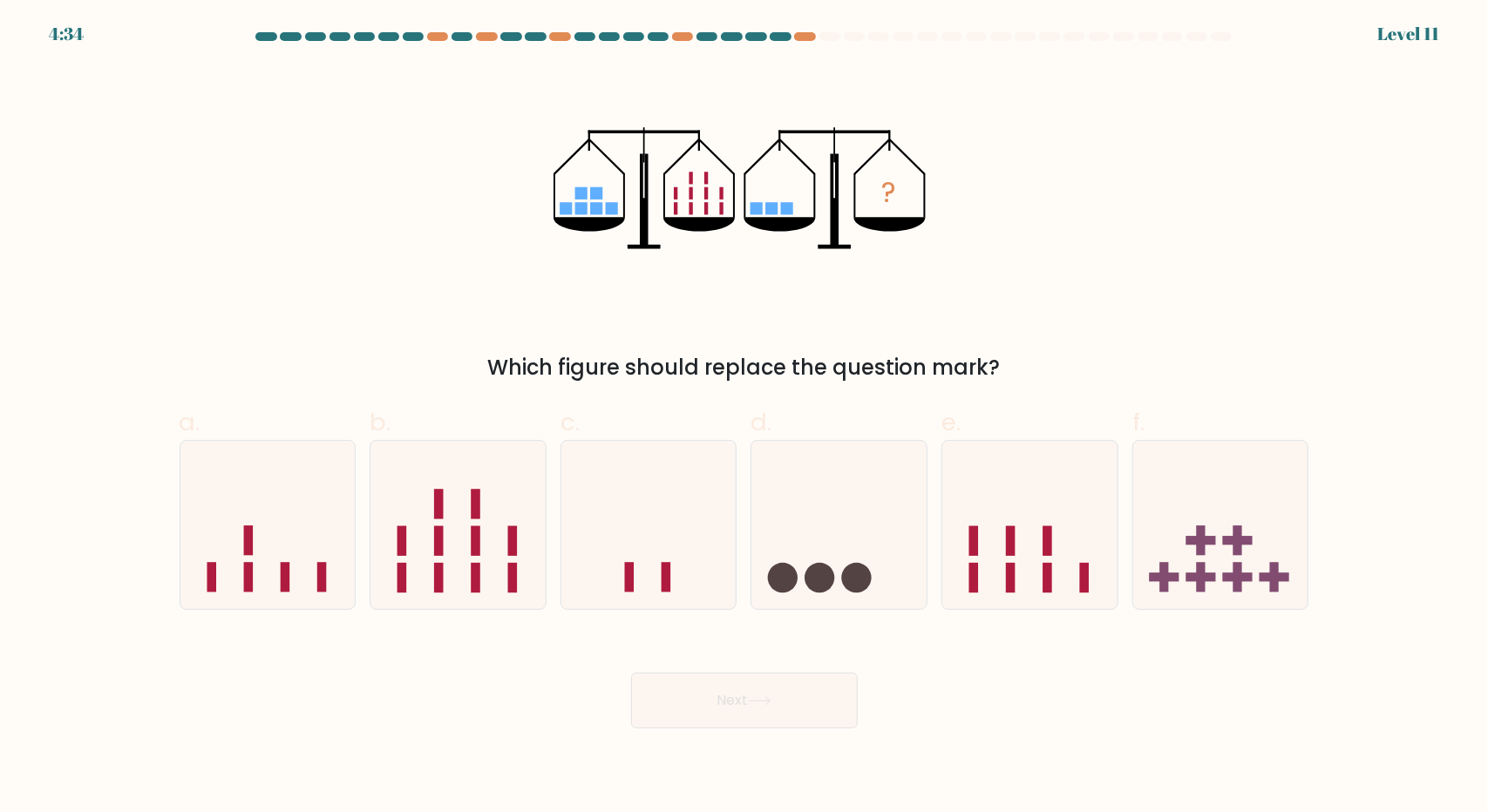
drag, startPoint x: 994, startPoint y: 365, endPoint x: 491, endPoint y: 365, distance: 503.0
click at [491, 365] on div "Which figure should replace the question mark?" at bounding box center [744, 367] width 1109 height 31
click at [579, 349] on div "? Which figure should replace the question mark?" at bounding box center [744, 225] width 1151 height 317
drag, startPoint x: 774, startPoint y: 369, endPoint x: 972, endPoint y: 375, distance: 198.1
click at [972, 375] on div "Which figure should replace the question mark?" at bounding box center [744, 367] width 1109 height 31
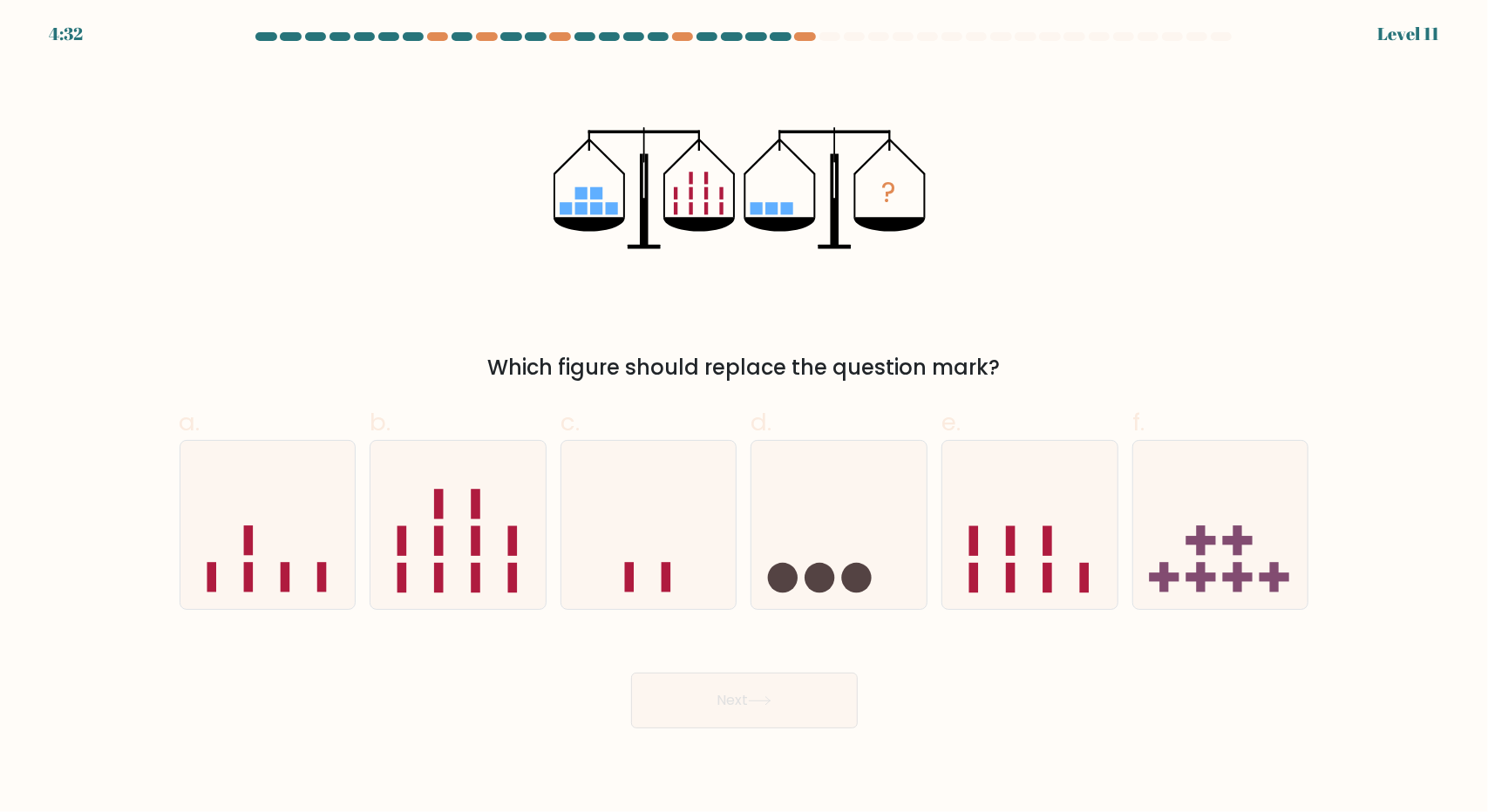
click at [972, 375] on div "Which figure should replace the question mark?" at bounding box center [744, 367] width 1109 height 31
click at [1032, 566] on icon at bounding box center [1030, 524] width 175 height 145
click at [745, 418] on input "e." at bounding box center [744, 411] width 1 height 12
radio input "true"
click at [760, 698] on icon at bounding box center [759, 701] width 23 height 10
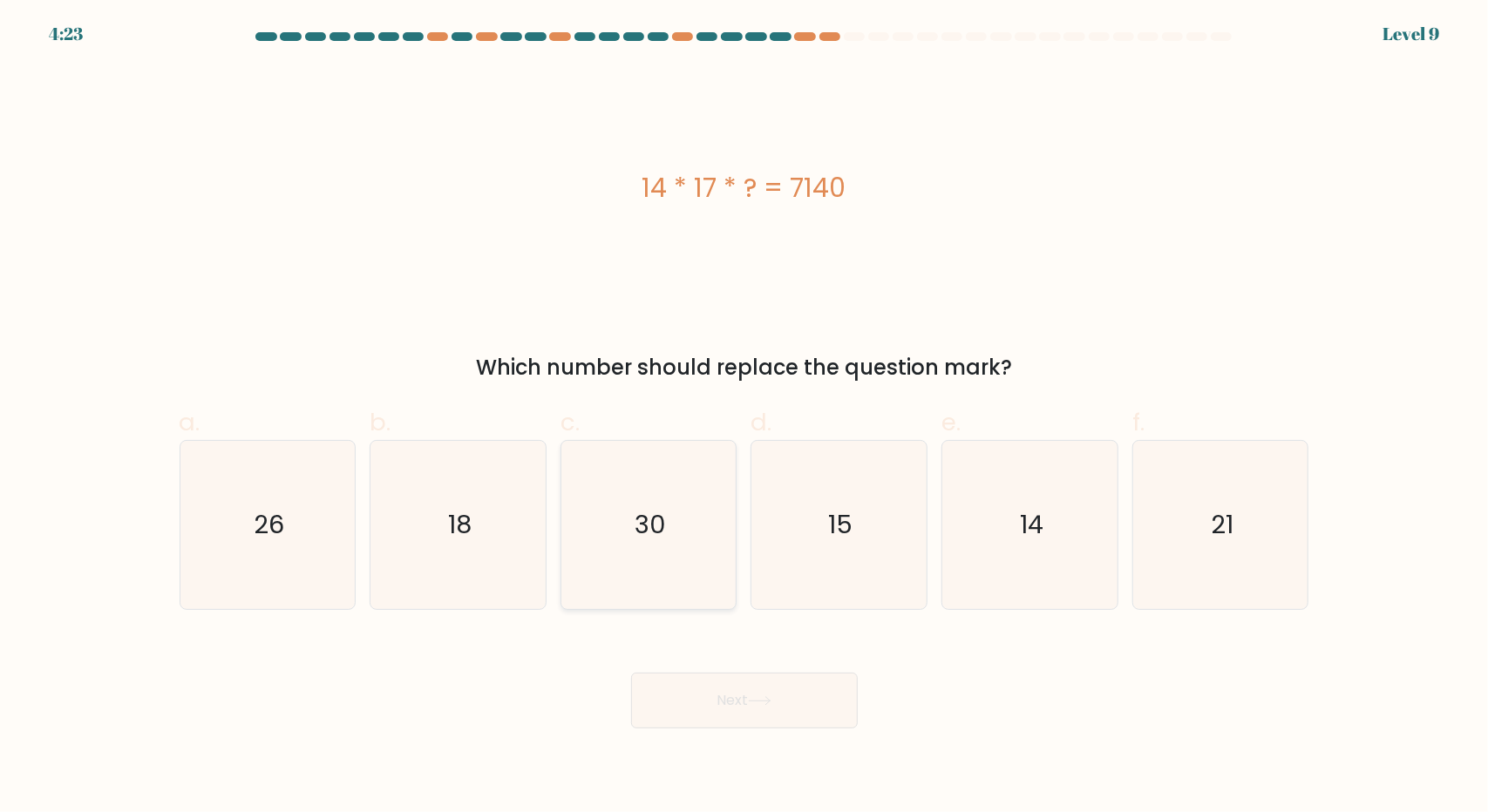
drag, startPoint x: 631, startPoint y: 510, endPoint x: 664, endPoint y: 525, distance: 36.2
click at [632, 510] on icon "30" at bounding box center [649, 525] width 168 height 168
click at [744, 418] on input "c. 30" at bounding box center [744, 411] width 1 height 12
radio input "true"
click at [765, 696] on icon at bounding box center [759, 701] width 23 height 10
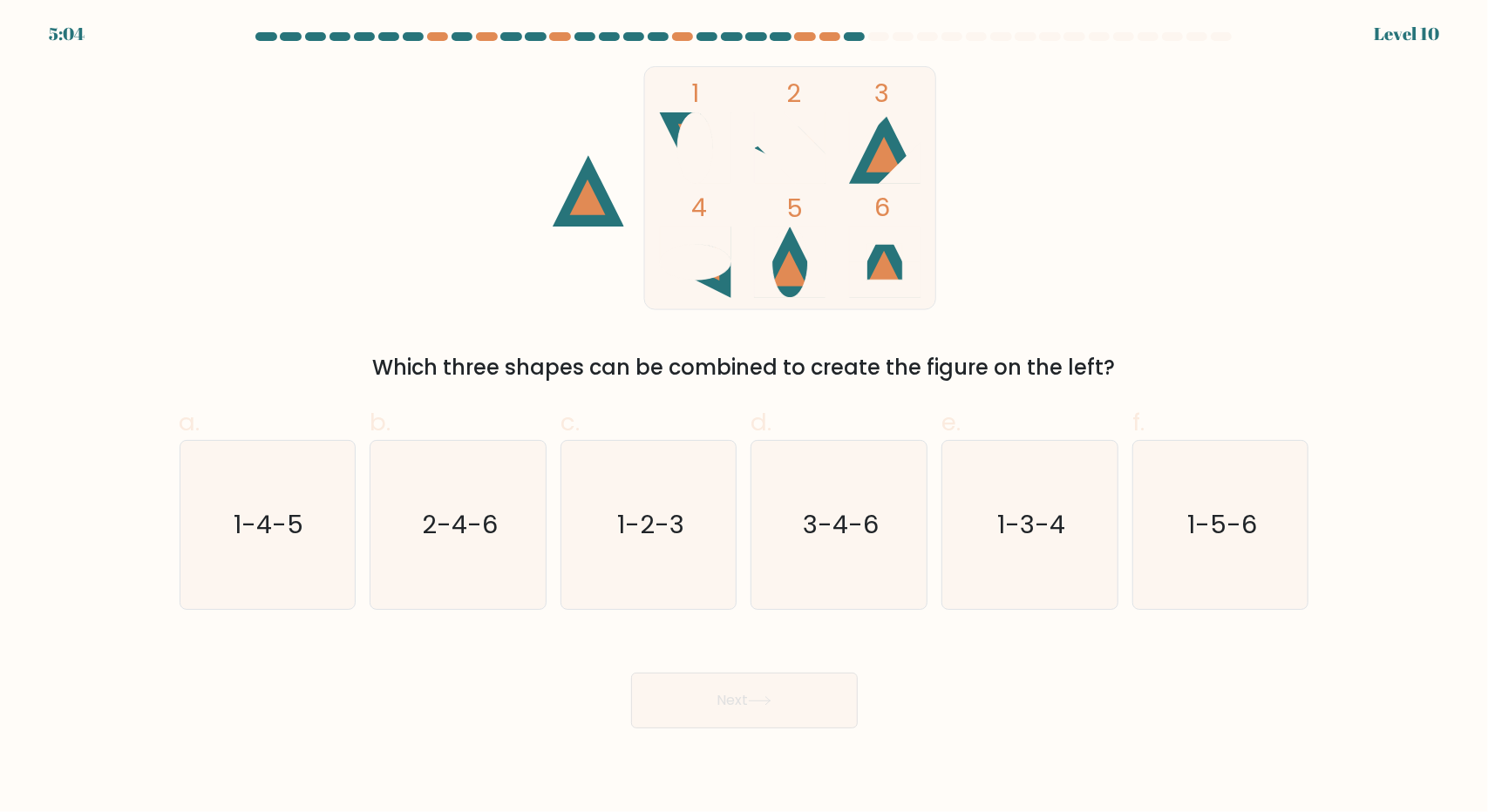
drag, startPoint x: 433, startPoint y: 375, endPoint x: 1199, endPoint y: 362, distance: 766.1
click at [1199, 362] on div "Which three shapes can be combined to create the figure on the left?" at bounding box center [744, 367] width 1109 height 31
